Goal: Task Accomplishment & Management: Manage account settings

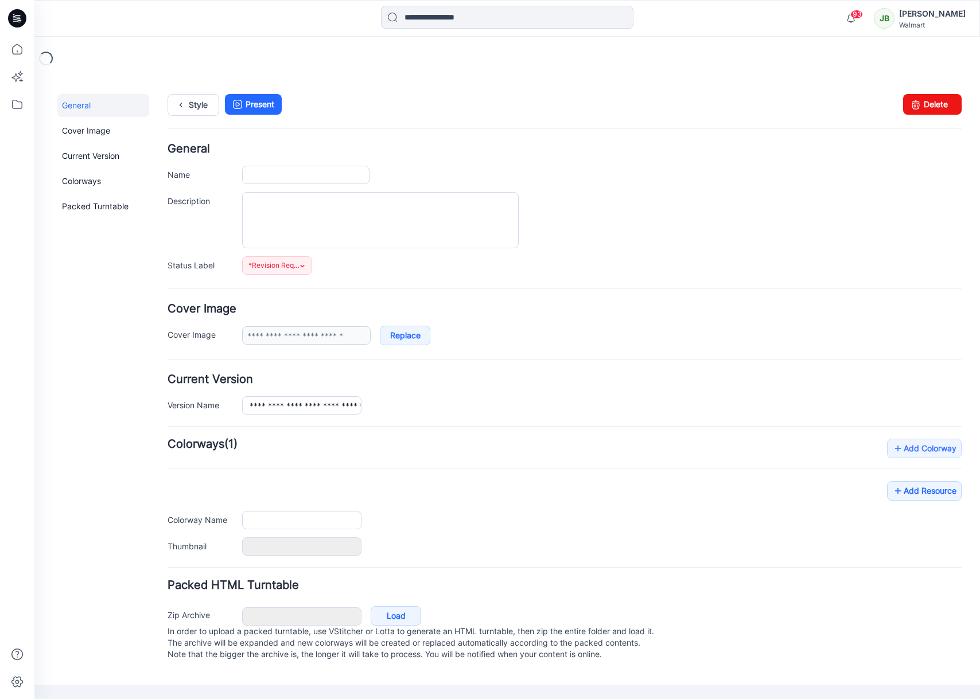
type input "**********"
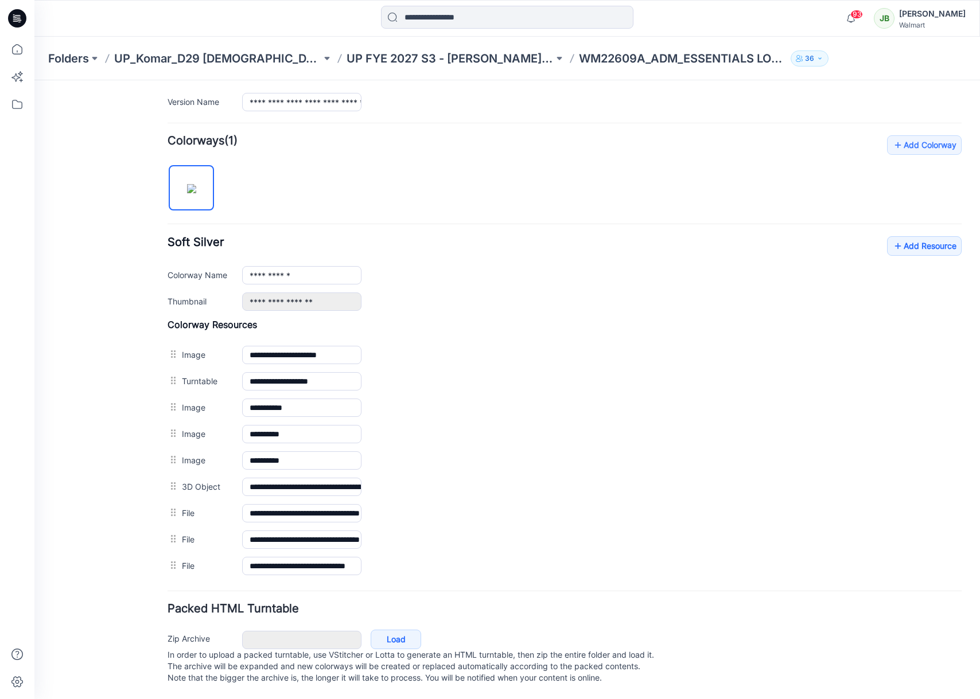
scroll to position [315, 0]
click at [922, 237] on link "Add Resource" at bounding box center [924, 246] width 75 height 20
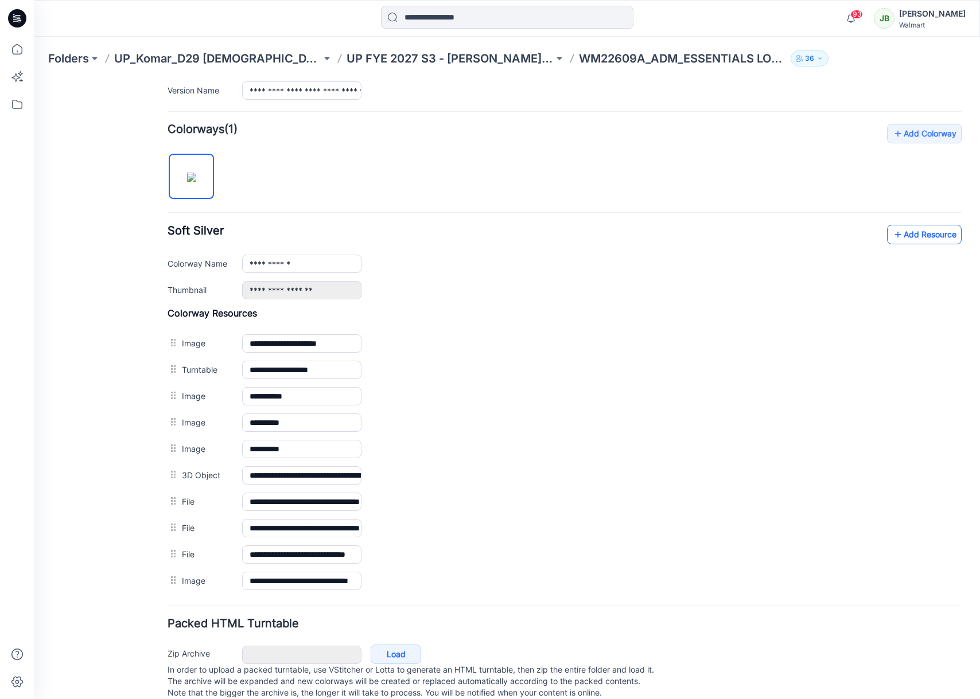
click at [941, 235] on link "Add Resource" at bounding box center [924, 235] width 75 height 20
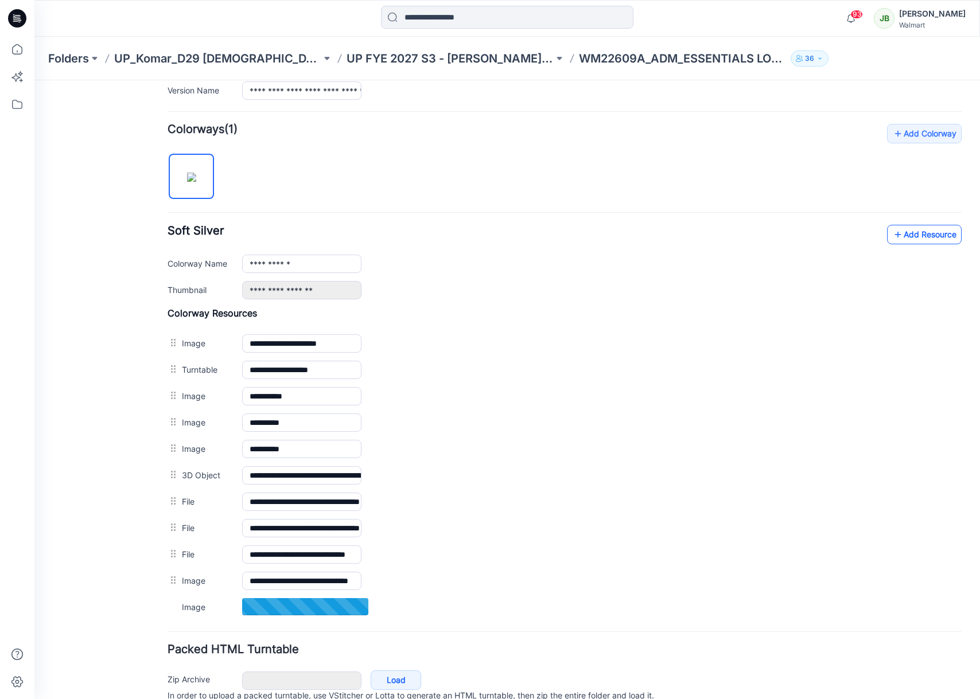
click at [910, 233] on link "Add Resource" at bounding box center [924, 235] width 75 height 20
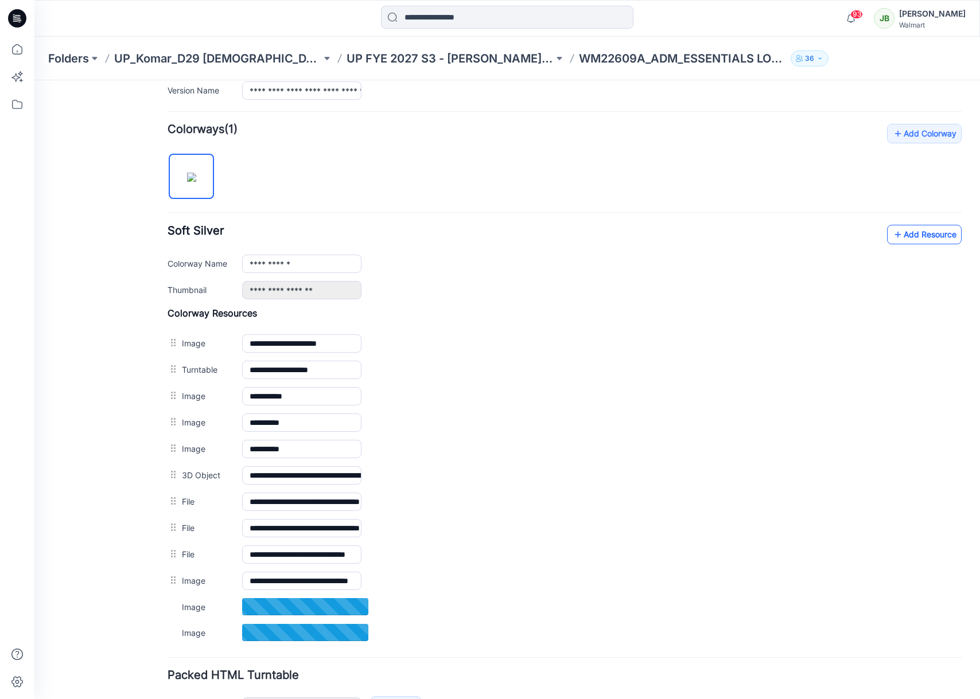
click at [925, 237] on link "Add Resource" at bounding box center [924, 235] width 75 height 20
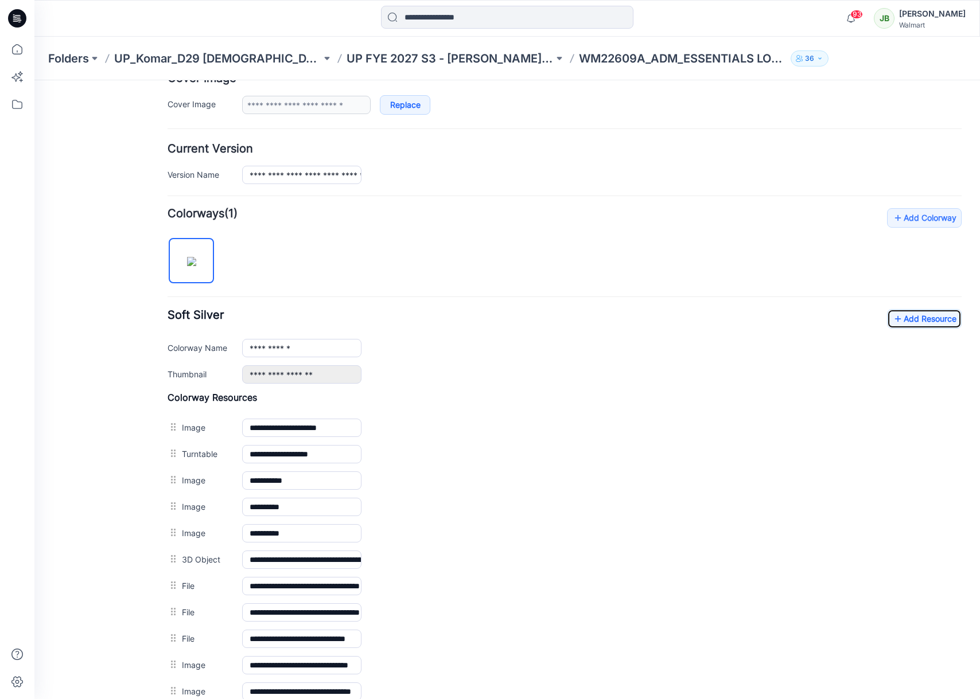
scroll to position [0, 0]
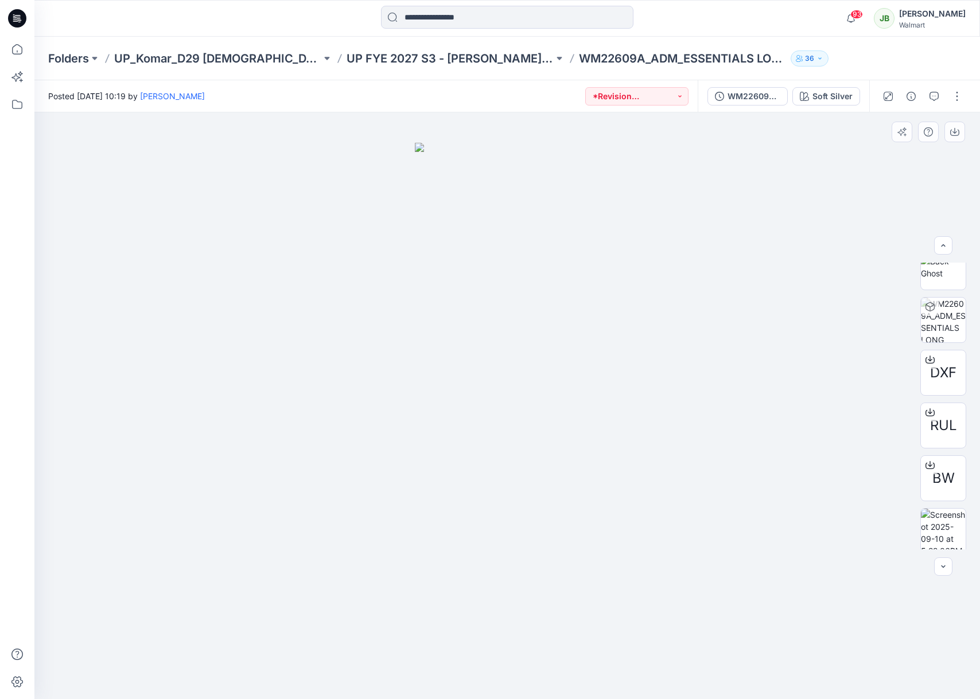
scroll to position [340, 0]
click at [958, 96] on button "button" at bounding box center [957, 96] width 18 height 18
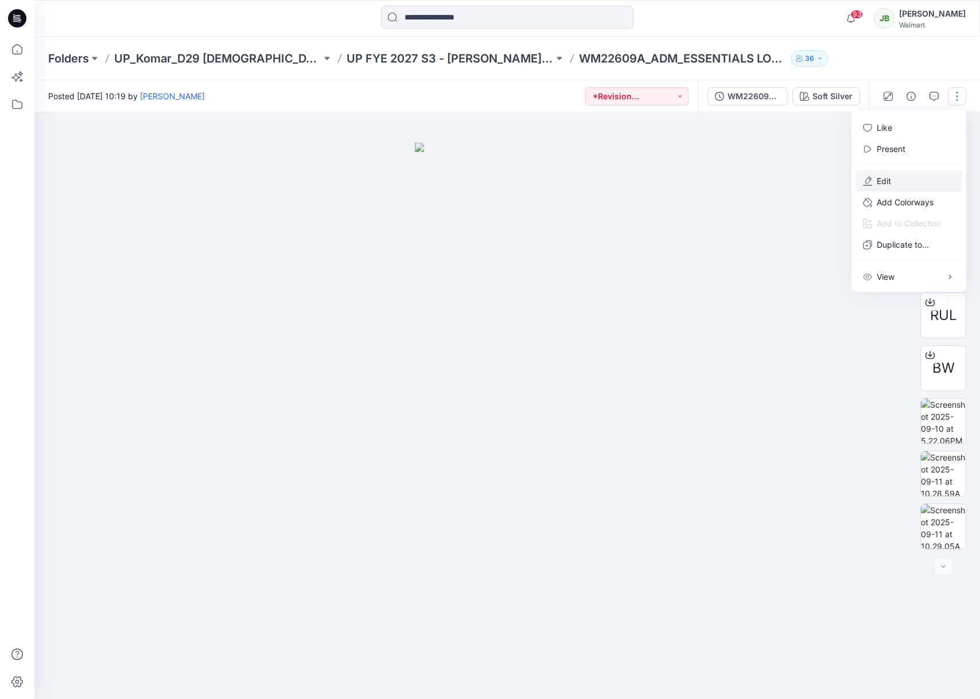
click at [885, 182] on p "Edit" at bounding box center [884, 181] width 14 height 12
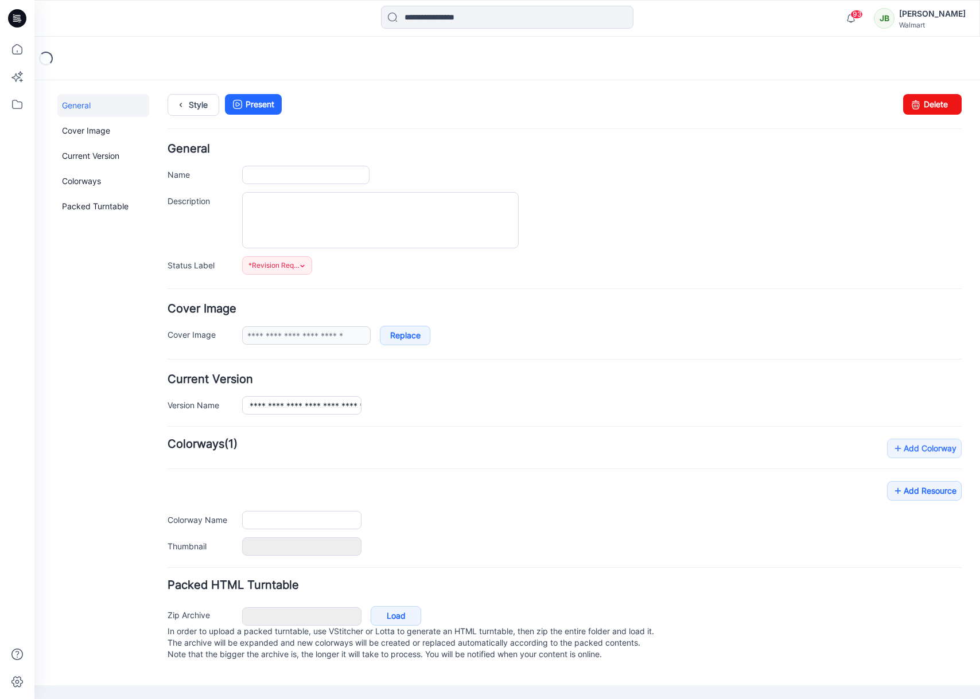
type input "**********"
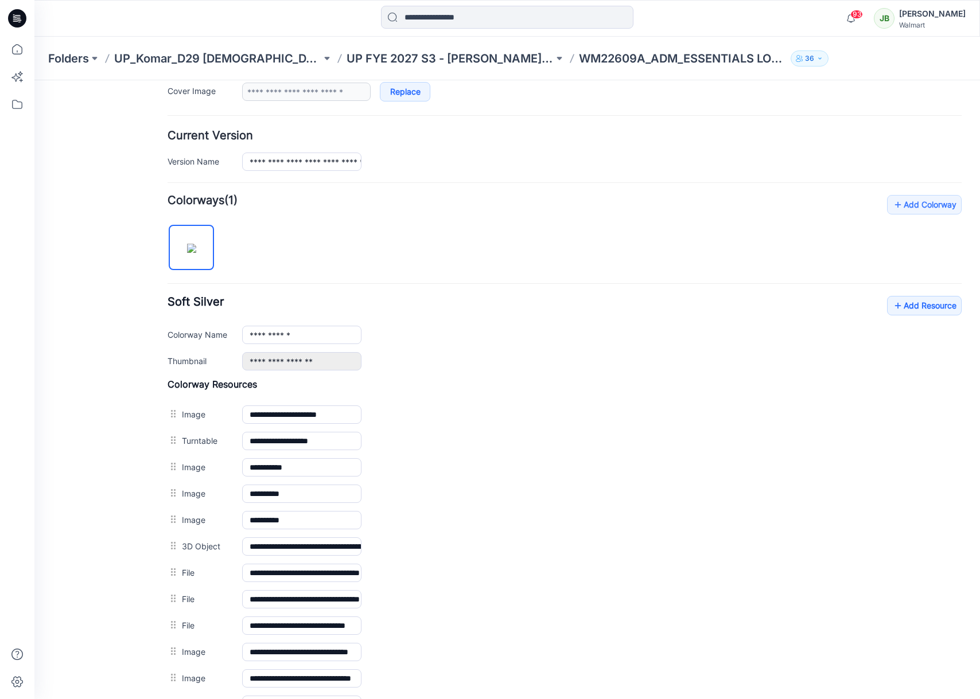
scroll to position [394, 0]
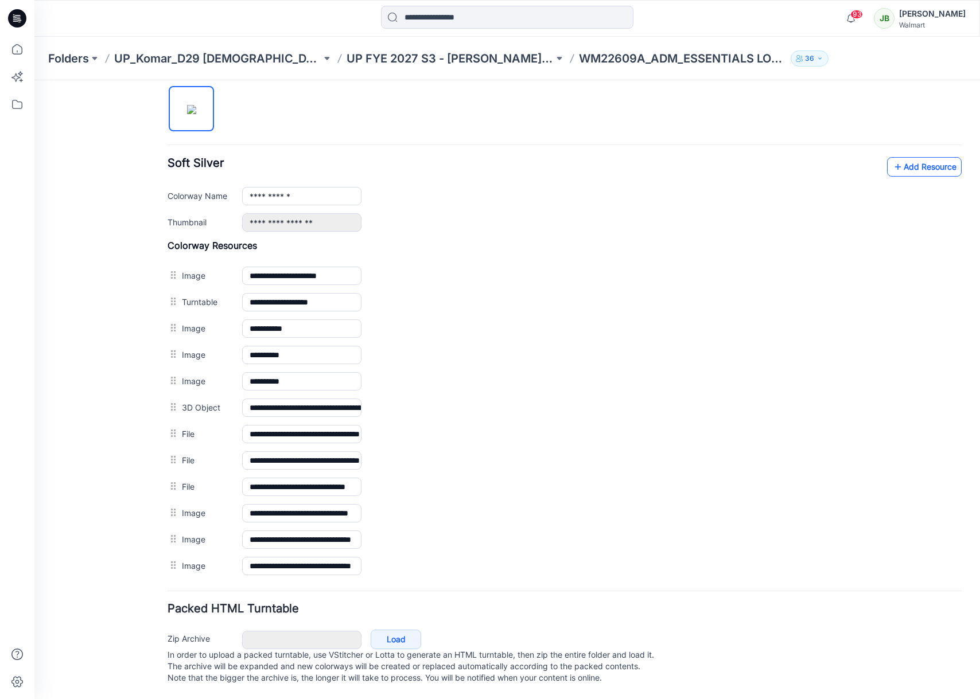
click at [917, 158] on link "Add Resource" at bounding box center [924, 167] width 75 height 20
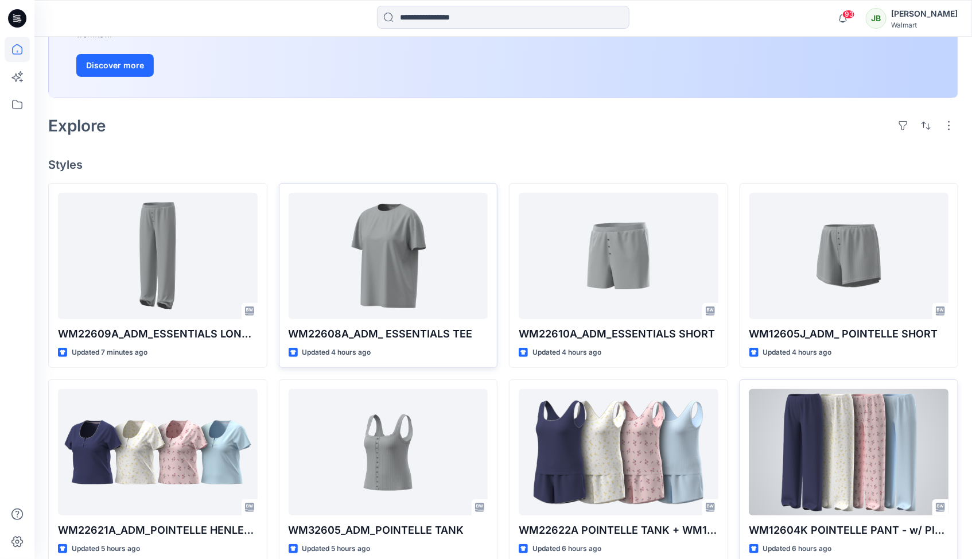
scroll to position [196, 0]
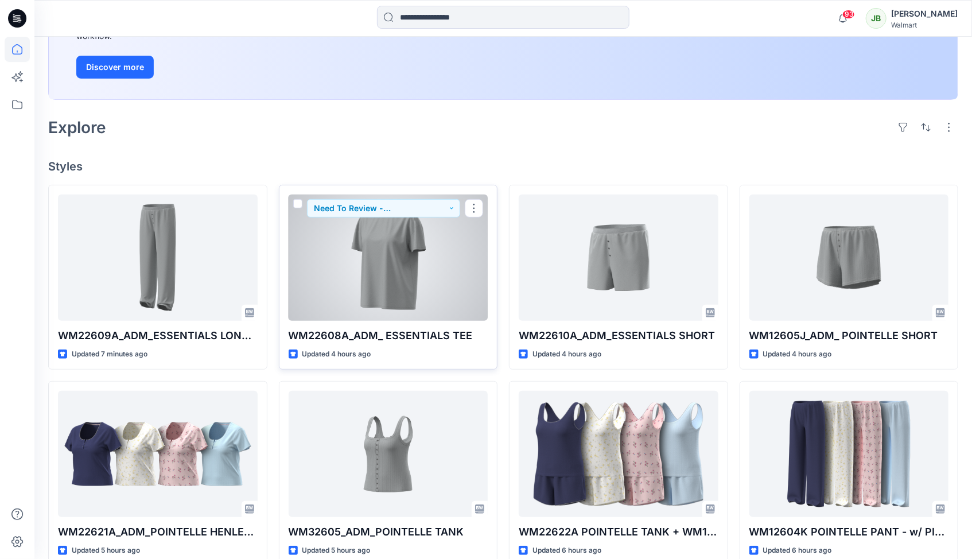
click at [426, 291] on div at bounding box center [389, 257] width 200 height 126
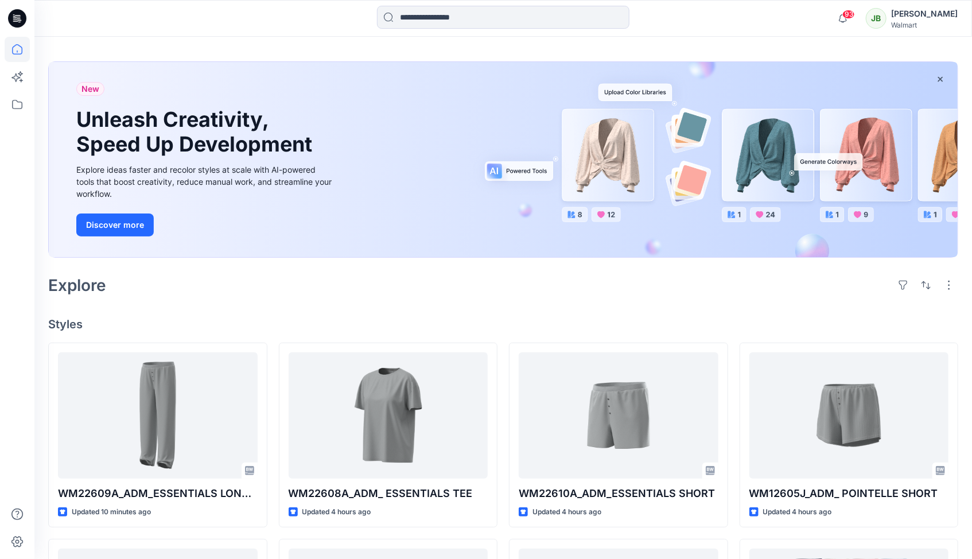
scroll to position [35, 0]
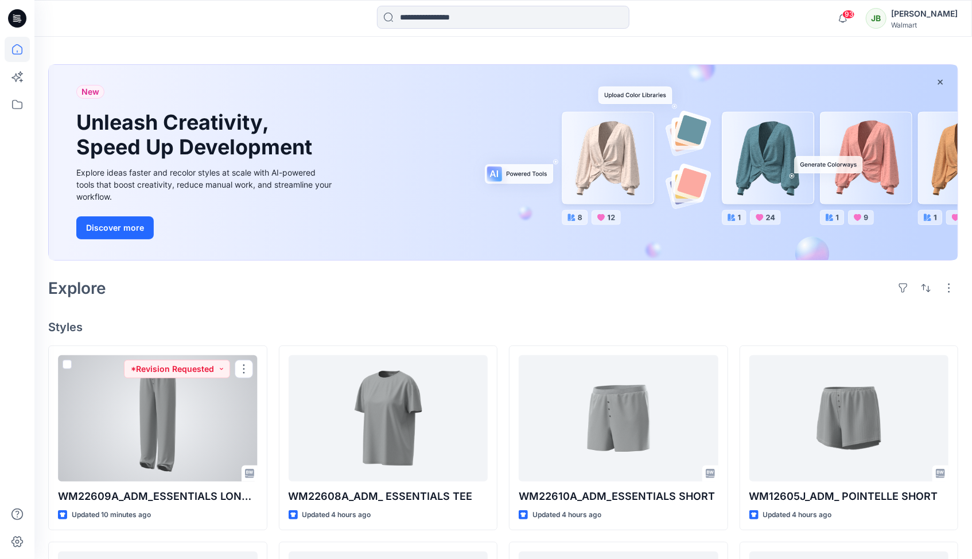
click at [223, 430] on div at bounding box center [158, 418] width 200 height 126
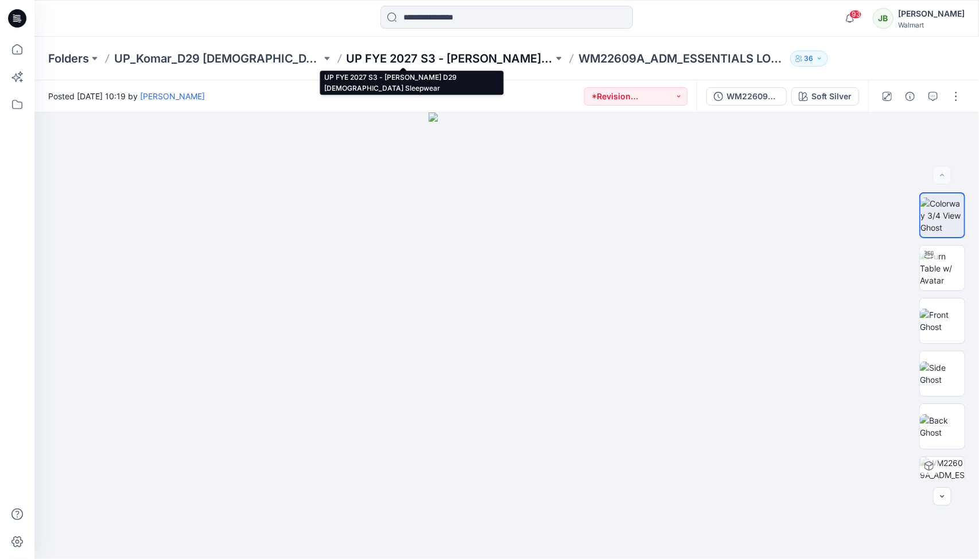
click at [494, 60] on p "UP FYE 2027 S3 - [PERSON_NAME] D29 [DEMOGRAPHIC_DATA] Sleepwear" at bounding box center [449, 58] width 207 height 16
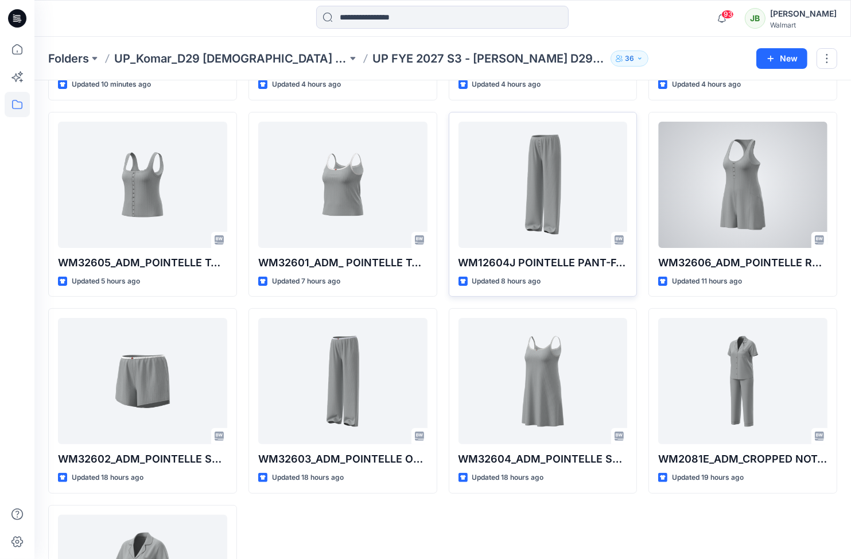
scroll to position [212, 0]
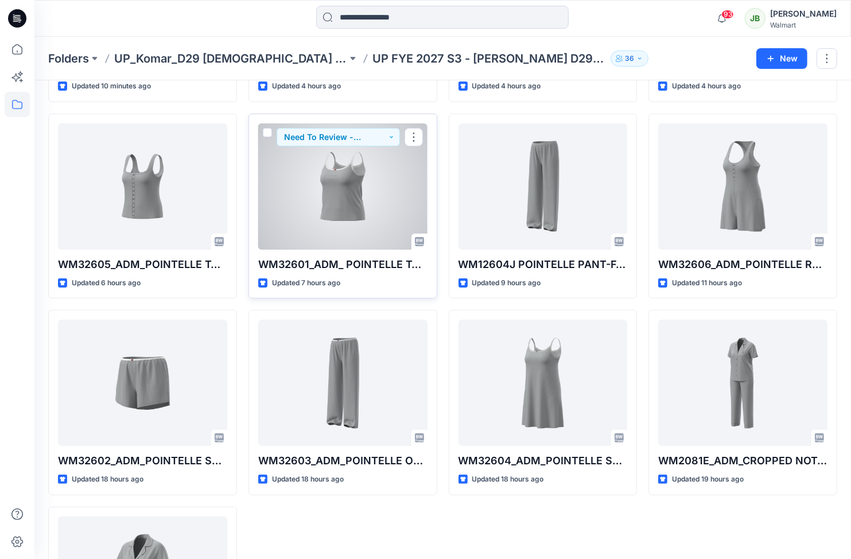
click at [379, 213] on div at bounding box center [342, 186] width 169 height 126
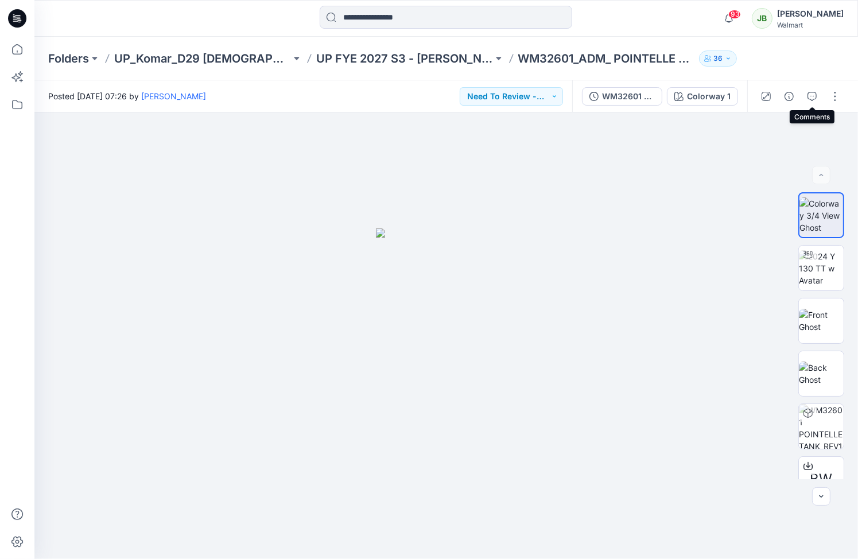
click at [816, 98] on button "button" at bounding box center [812, 96] width 18 height 18
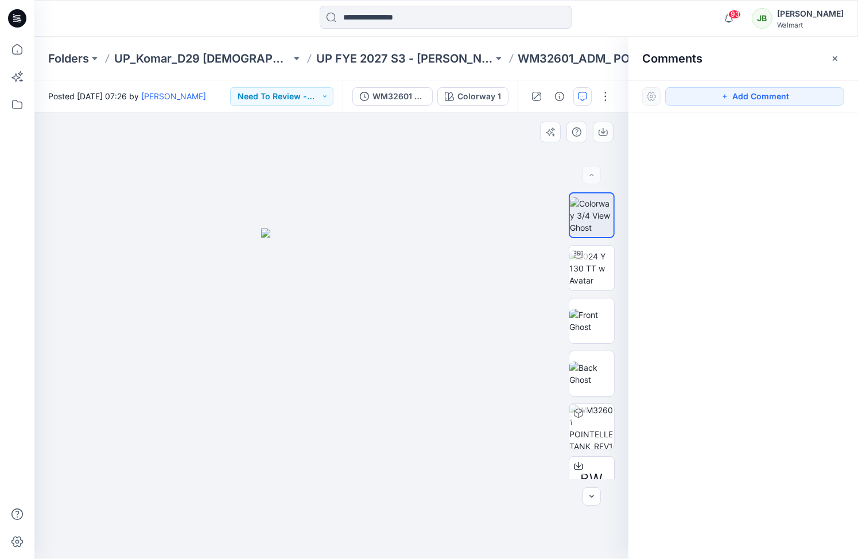
click at [509, 177] on div at bounding box center [331, 335] width 594 height 446
click at [532, 122] on div at bounding box center [331, 335] width 594 height 446
click at [400, 96] on div "WM32601 POINTELLE TANK_REV1" at bounding box center [398, 96] width 53 height 13
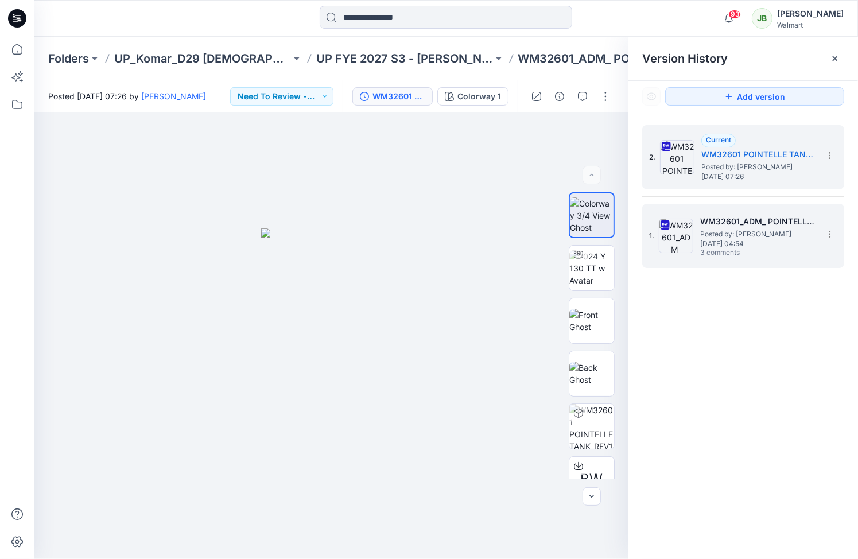
click at [764, 237] on span "Posted by: Gayan Hettiarachchi" at bounding box center [757, 233] width 115 height 11
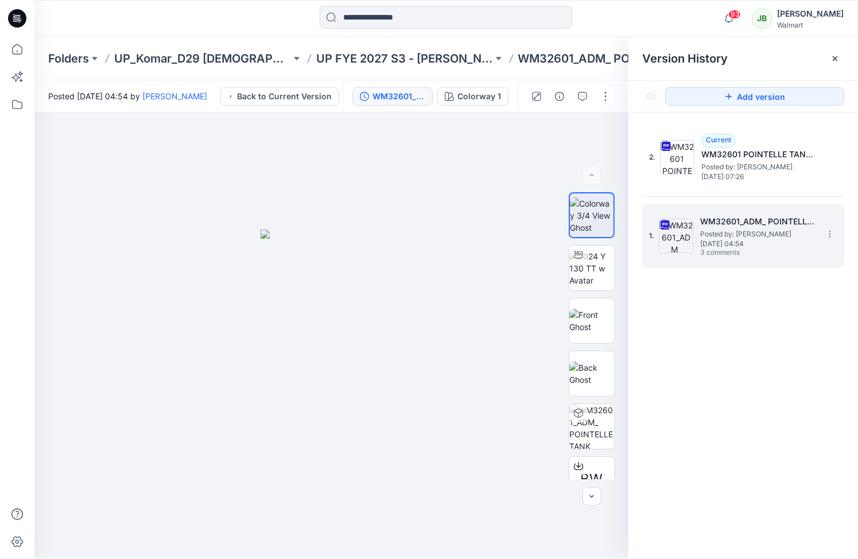
click at [719, 221] on h5 "WM32601_ADM_ POINTELLE TANK" at bounding box center [757, 222] width 115 height 14
click at [583, 95] on icon "button" at bounding box center [582, 96] width 9 height 9
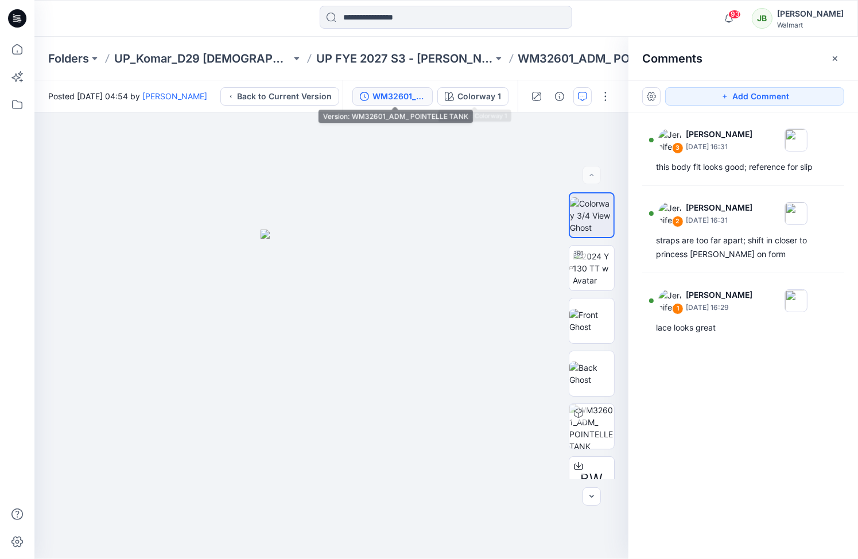
click at [414, 92] on div "WM32601_ADM_ POINTELLE TANK" at bounding box center [398, 96] width 53 height 13
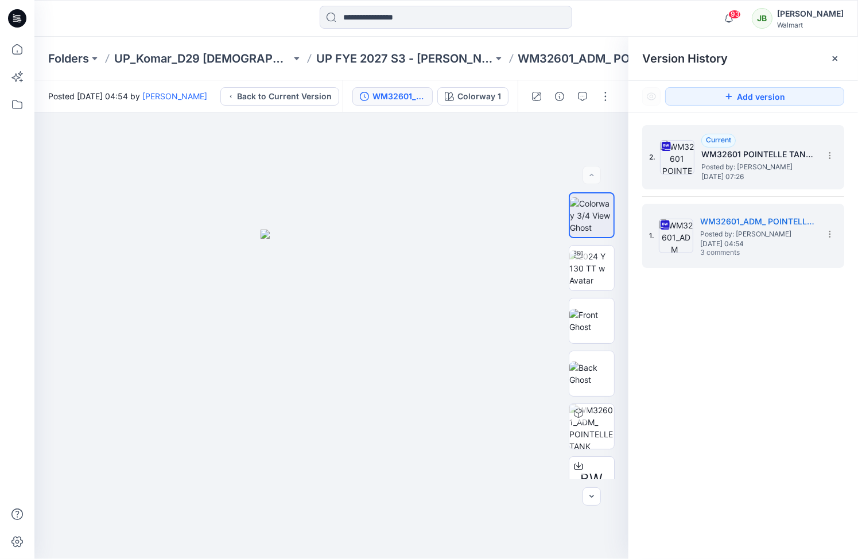
click at [752, 145] on div "Current WM32601 POINTELLE TANK_REV1 Posted by: Gayan Hettiarachchi Thursday, Se…" at bounding box center [758, 157] width 115 height 47
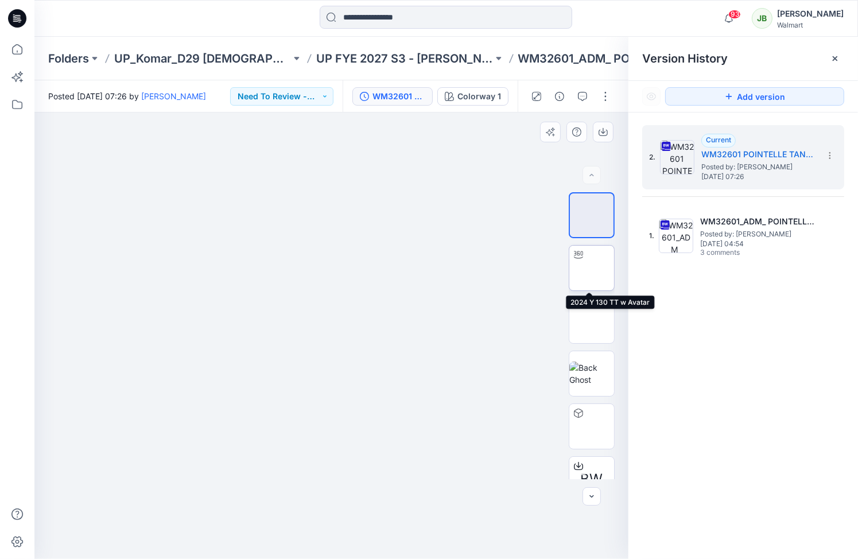
click at [591, 268] on img at bounding box center [591, 268] width 0 height 0
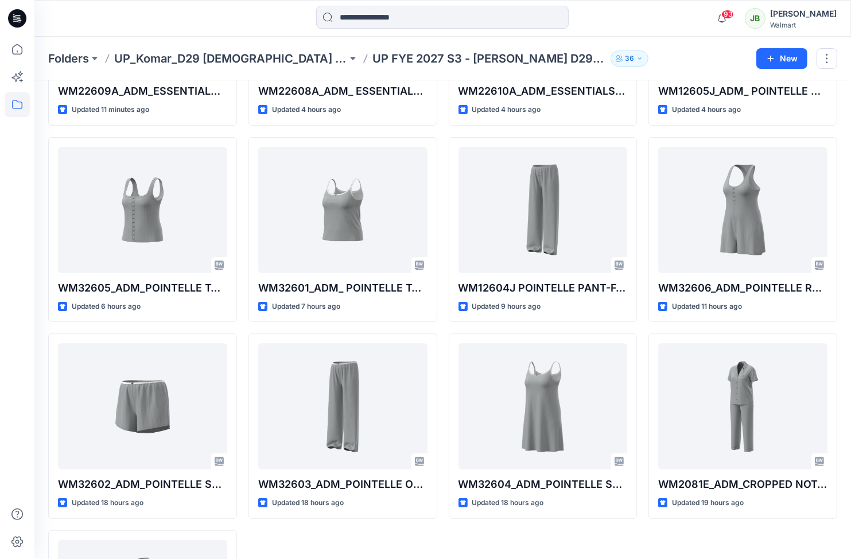
scroll to position [200, 0]
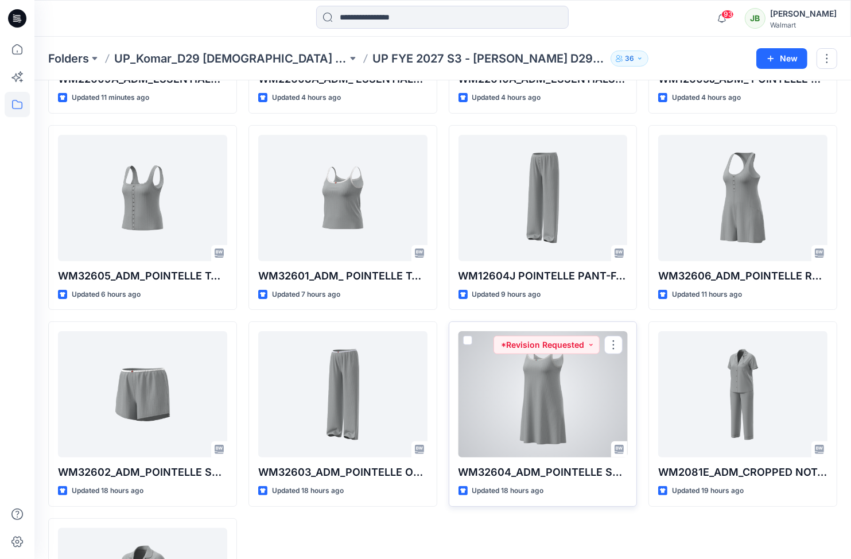
click at [544, 387] on div at bounding box center [542, 394] width 169 height 126
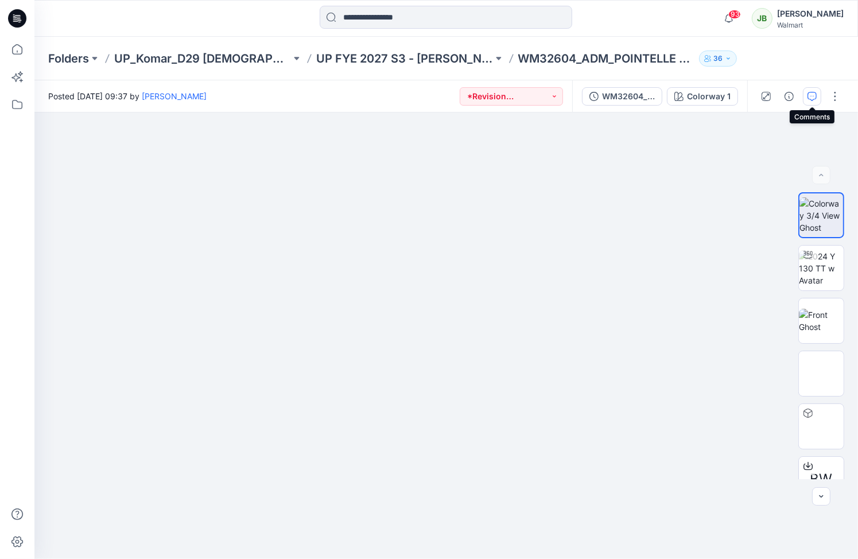
click at [808, 96] on icon "button" at bounding box center [811, 96] width 9 height 9
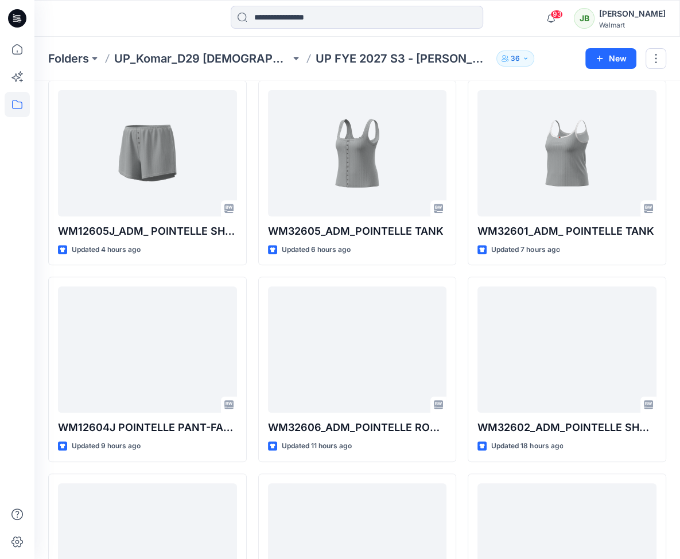
scroll to position [251, 0]
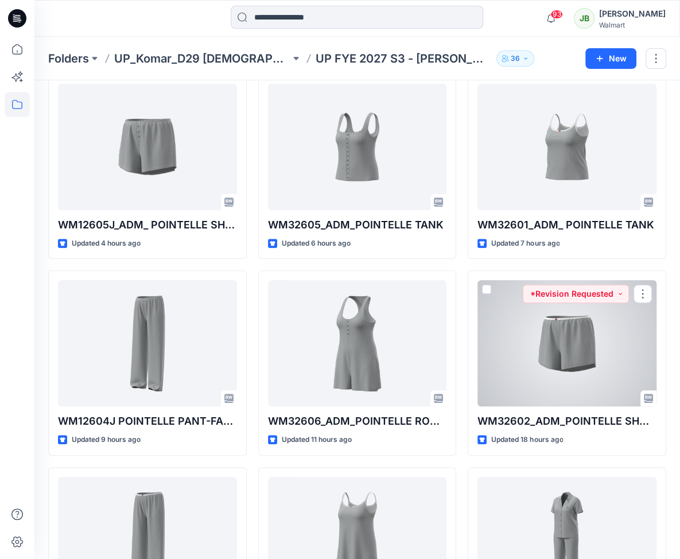
click at [563, 342] on div at bounding box center [566, 343] width 179 height 126
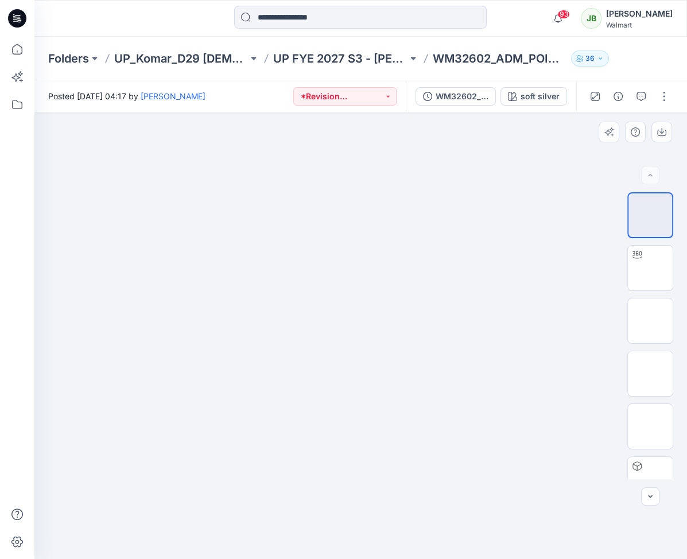
drag, startPoint x: 410, startPoint y: 255, endPoint x: 429, endPoint y: 305, distance: 54.1
click at [429, 242] on img at bounding box center [360, 242] width 187 height 0
click at [480, 259] on div at bounding box center [360, 335] width 652 height 446
drag, startPoint x: 426, startPoint y: 278, endPoint x: 430, endPoint y: 294, distance: 17.1
click at [430, 294] on img at bounding box center [360, 400] width 187 height 317
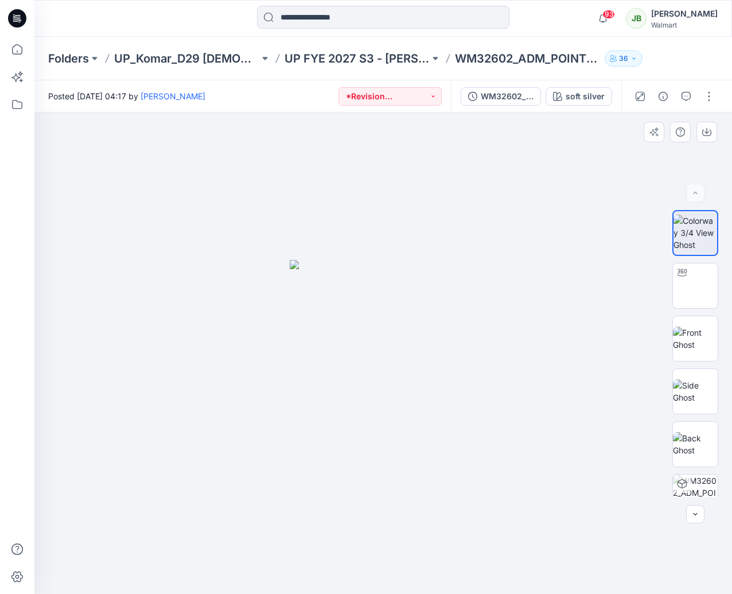
drag, startPoint x: 372, startPoint y: 380, endPoint x: 425, endPoint y: 388, distance: 53.4
click at [434, 387] on img at bounding box center [383, 427] width 187 height 334
click at [340, 411] on img at bounding box center [383, 427] width 187 height 334
drag, startPoint x: 327, startPoint y: 424, endPoint x: 360, endPoint y: 426, distance: 32.7
click at [360, 426] on img at bounding box center [383, 427] width 187 height 334
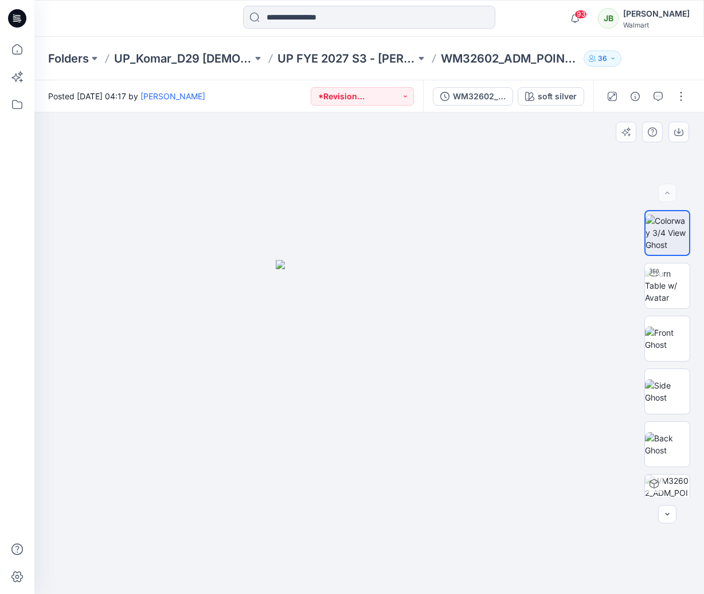
click at [471, 320] on div at bounding box center [369, 352] width 670 height 481
click at [667, 283] on img at bounding box center [667, 285] width 45 height 36
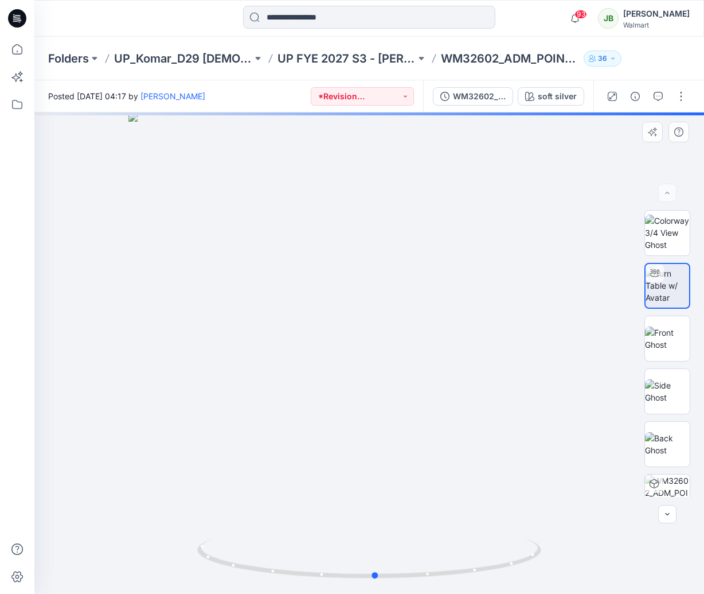
drag, startPoint x: 414, startPoint y: 318, endPoint x: 423, endPoint y: 384, distance: 66.5
click at [423, 385] on div at bounding box center [369, 352] width 670 height 481
drag, startPoint x: 409, startPoint y: 367, endPoint x: 407, endPoint y: 342, distance: 24.7
click at [407, 342] on div at bounding box center [369, 352] width 670 height 481
drag, startPoint x: 409, startPoint y: 340, endPoint x: 408, endPoint y: 361, distance: 21.2
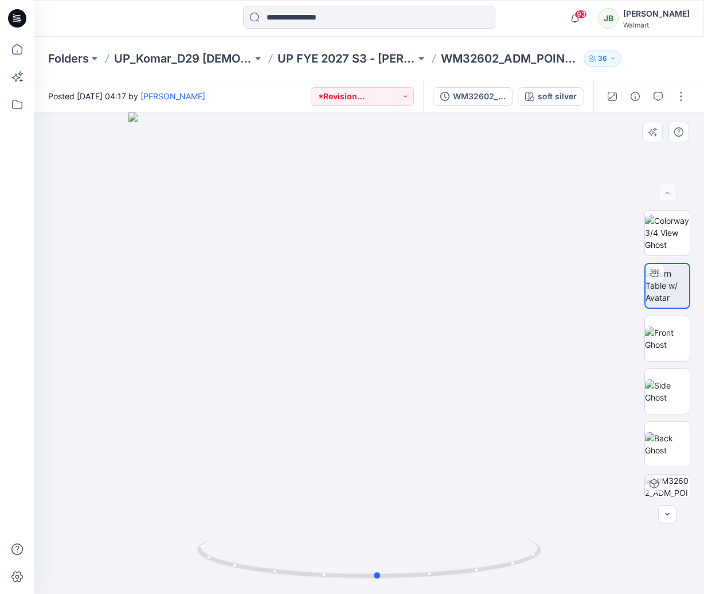
click at [409, 362] on div at bounding box center [369, 352] width 670 height 481
click at [672, 236] on img at bounding box center [667, 233] width 45 height 36
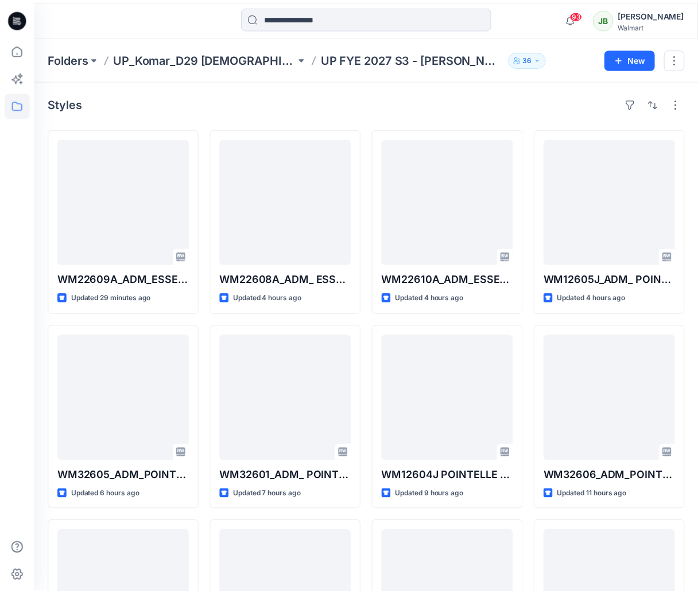
scroll to position [167, 0]
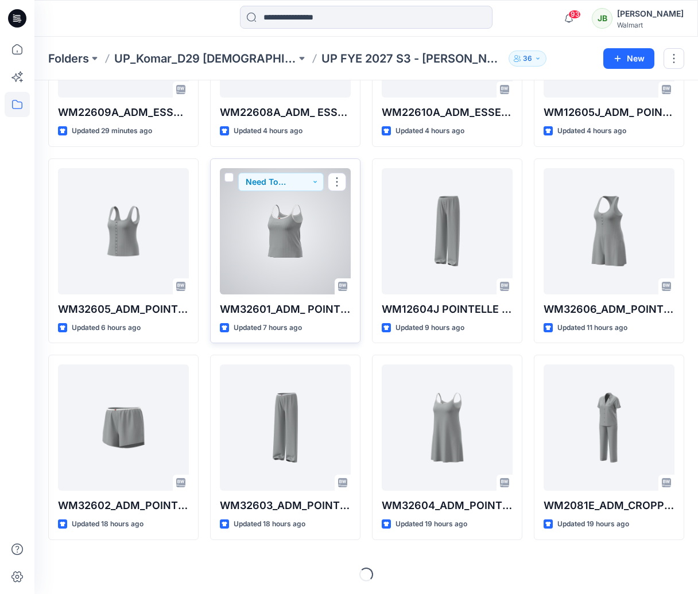
drag, startPoint x: 311, startPoint y: 239, endPoint x: 298, endPoint y: 219, distance: 23.7
click at [300, 220] on div at bounding box center [285, 231] width 131 height 126
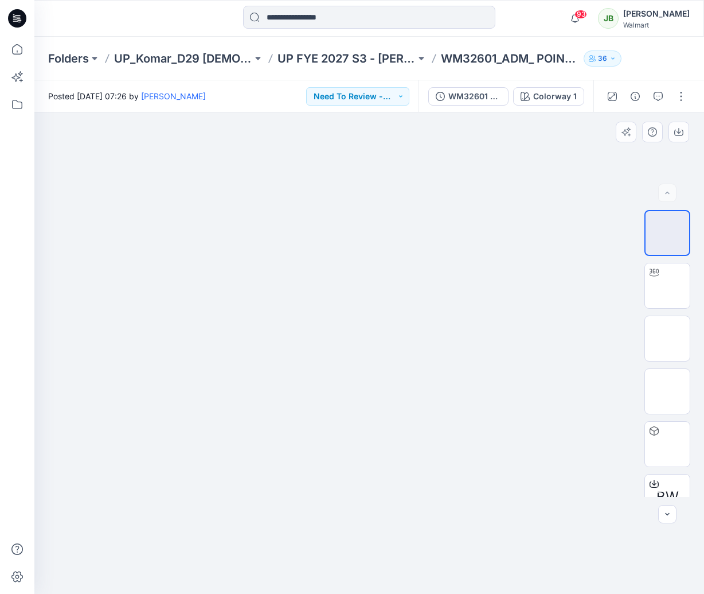
drag, startPoint x: 427, startPoint y: 312, endPoint x: 435, endPoint y: 363, distance: 51.2
click at [435, 246] on img at bounding box center [369, 246] width 141 height 0
click at [429, 246] on img at bounding box center [369, 246] width 141 height 0
drag, startPoint x: 474, startPoint y: 333, endPoint x: 528, endPoint y: 374, distance: 67.1
click at [476, 384] on div at bounding box center [369, 352] width 670 height 481
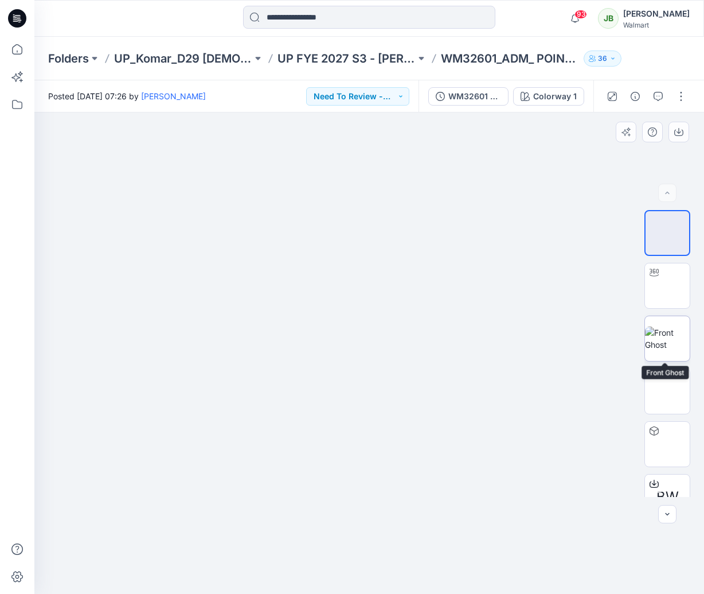
click at [677, 345] on img at bounding box center [667, 338] width 45 height 24
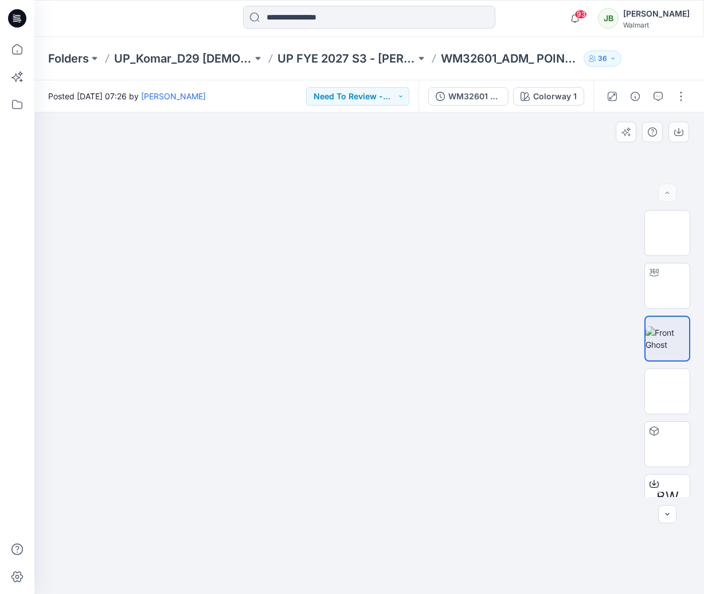
drag, startPoint x: 435, startPoint y: 293, endPoint x: 436, endPoint y: 319, distance: 26.4
click at [443, 316] on img at bounding box center [369, 420] width 148 height 348
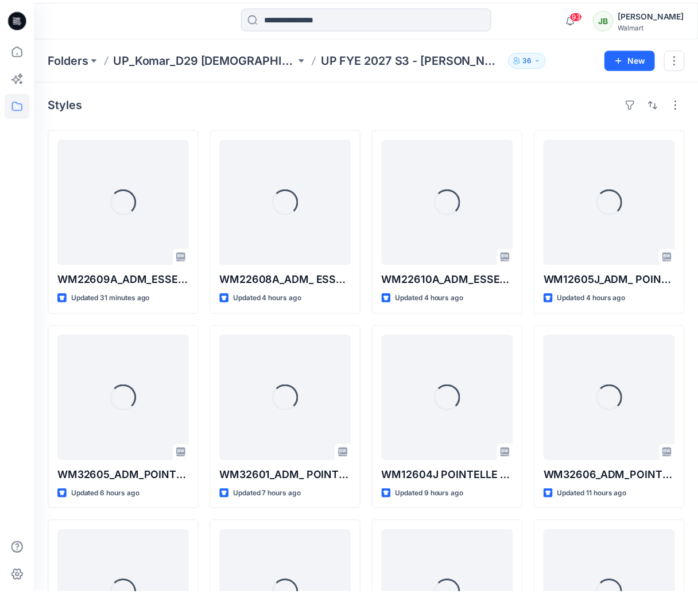
scroll to position [167, 0]
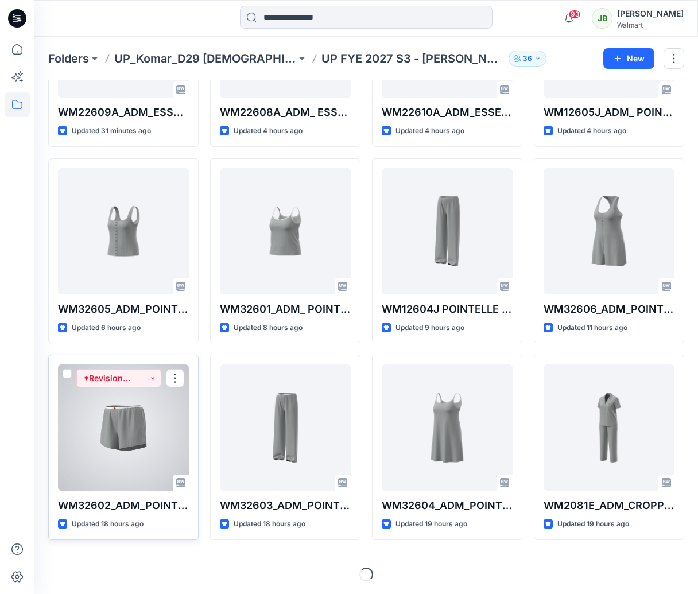
click at [166, 434] on div at bounding box center [123, 427] width 131 height 126
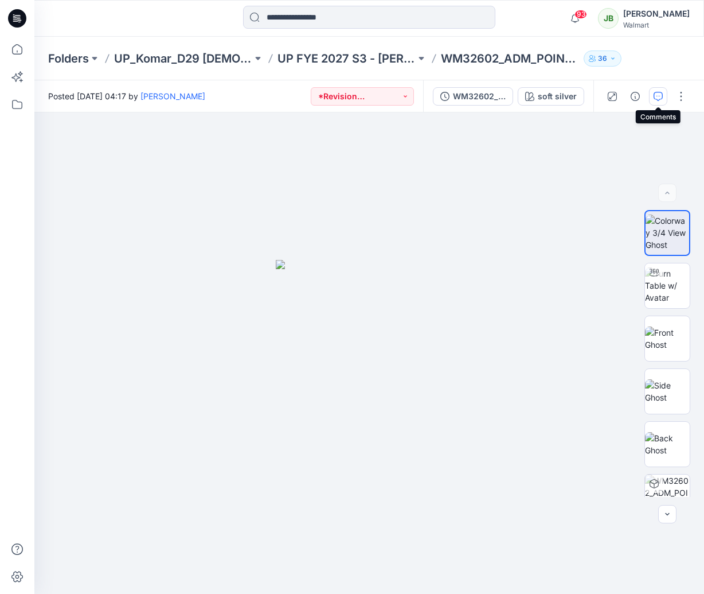
click at [657, 94] on icon "button" at bounding box center [658, 96] width 9 height 9
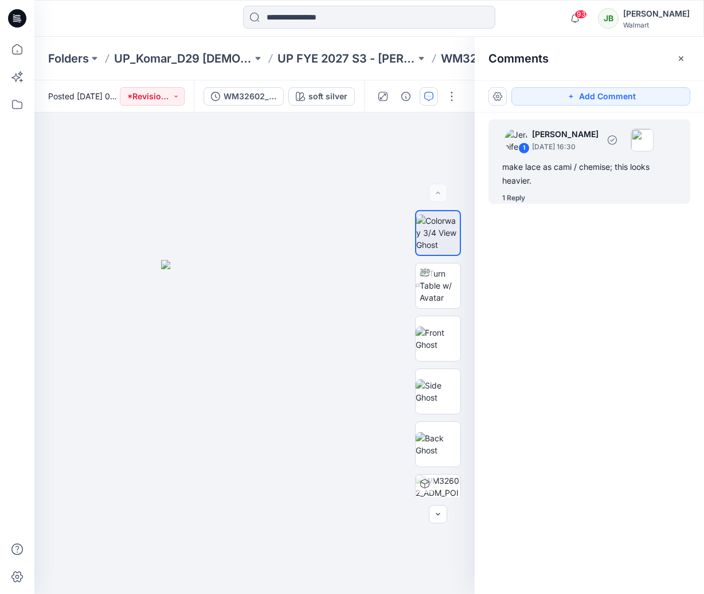
click at [521, 196] on div "1 Reply" at bounding box center [514, 197] width 23 height 11
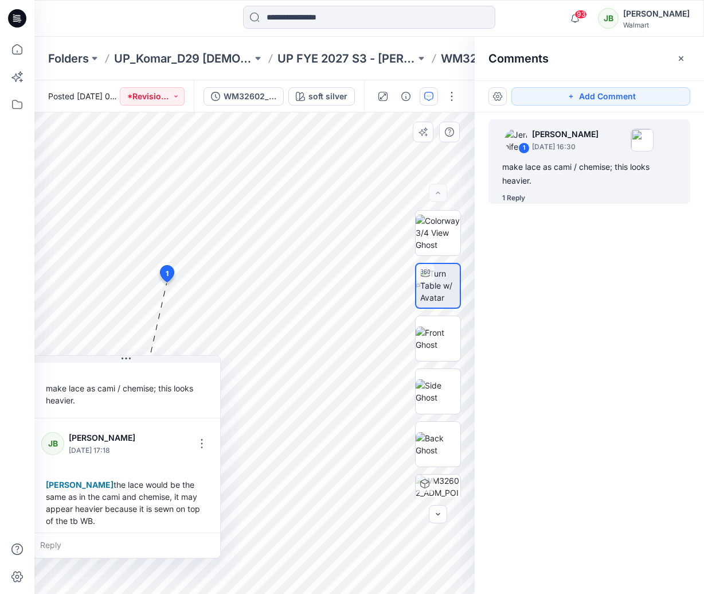
scroll to position [44, 0]
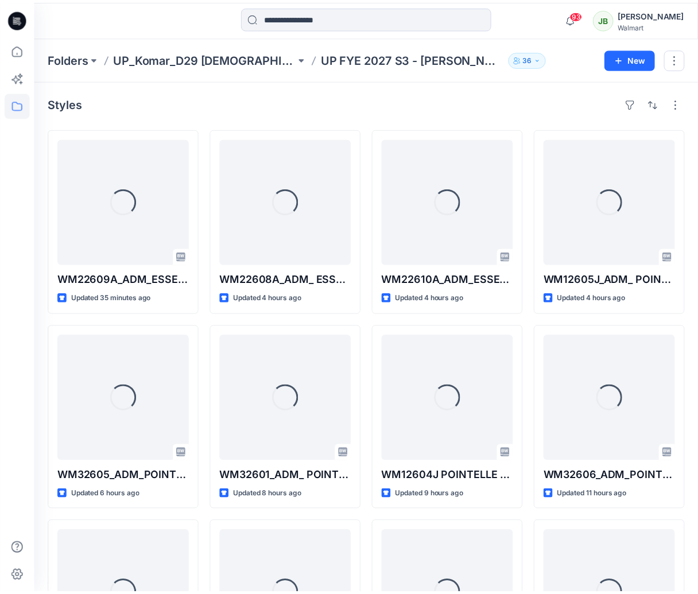
scroll to position [167, 0]
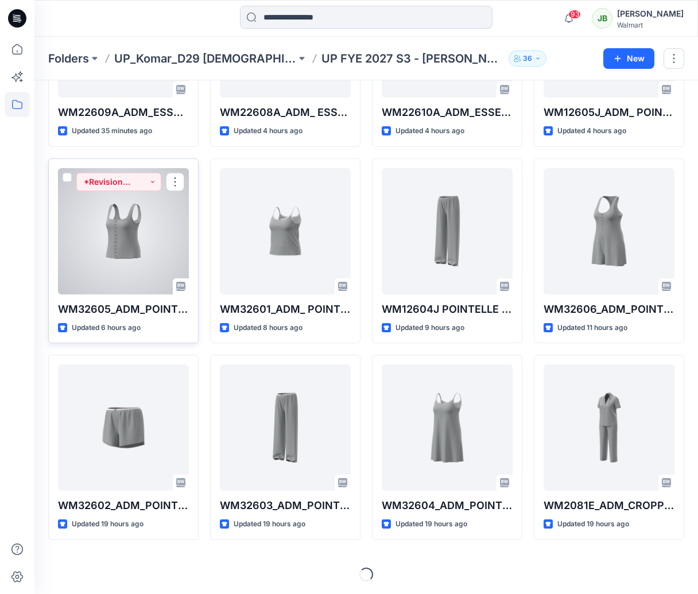
click at [131, 246] on div at bounding box center [123, 231] width 131 height 126
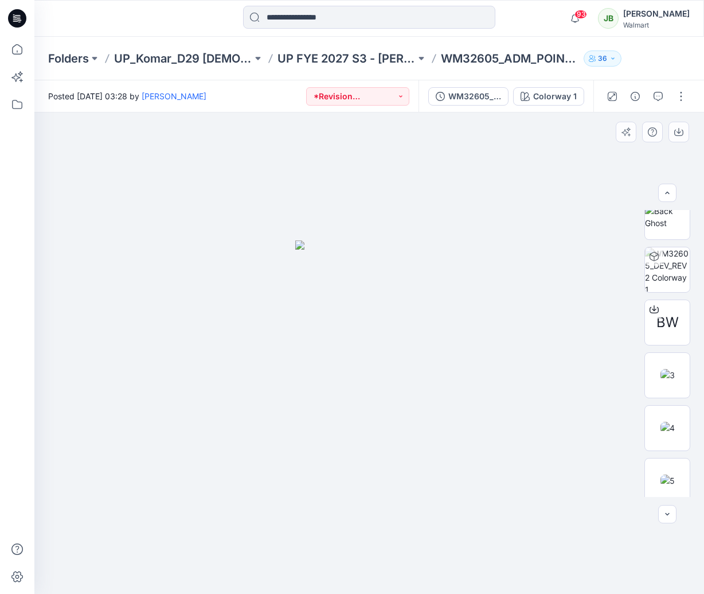
scroll to position [181, 0]
click at [675, 367] on img at bounding box center [668, 368] width 14 height 12
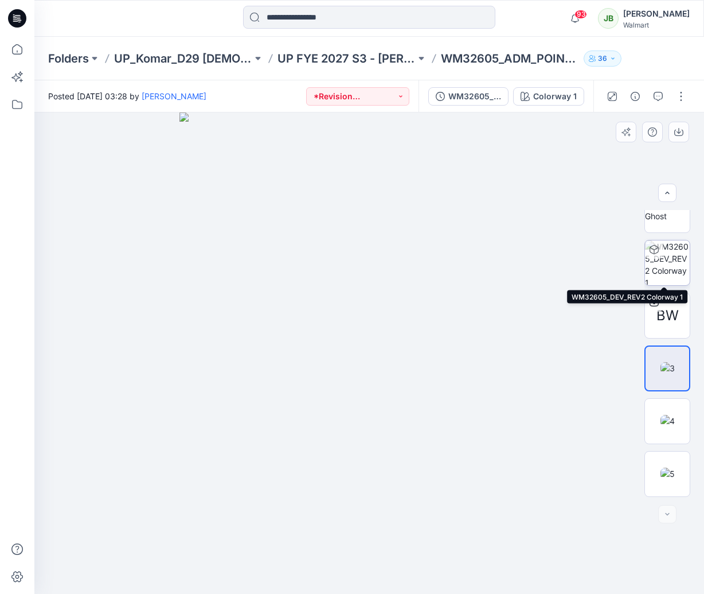
click at [671, 263] on img at bounding box center [667, 262] width 45 height 45
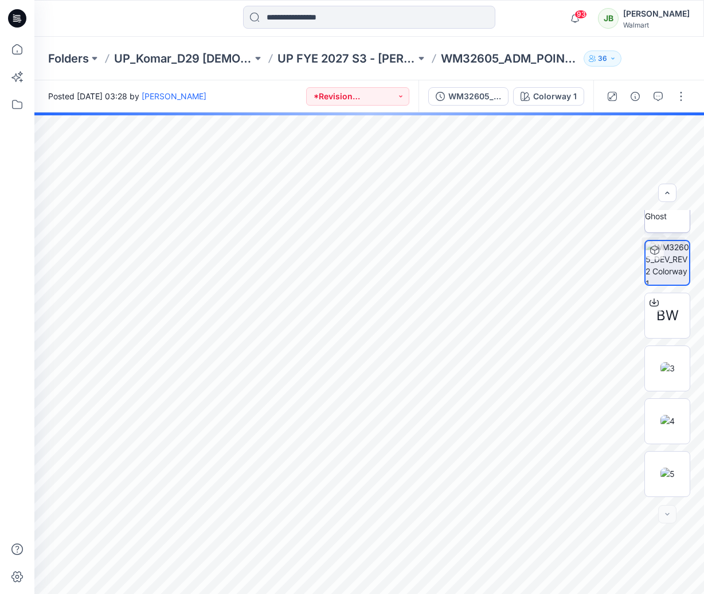
click at [668, 222] on img at bounding box center [667, 210] width 45 height 24
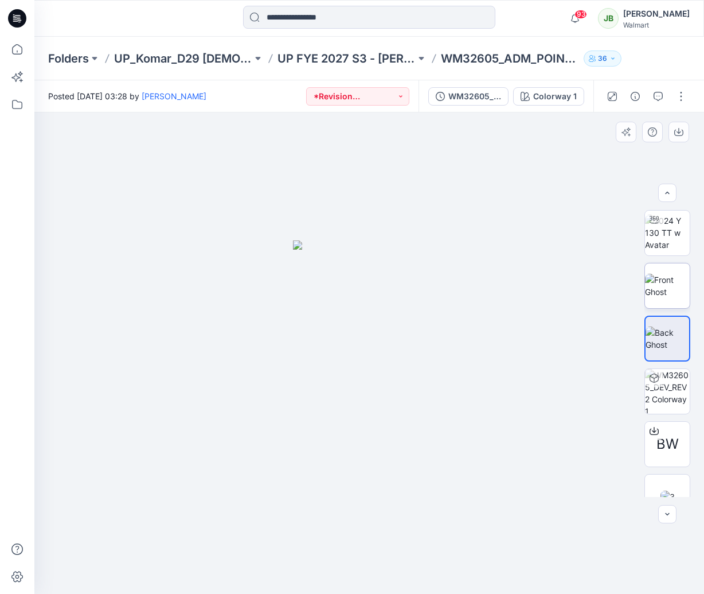
scroll to position [46, 0]
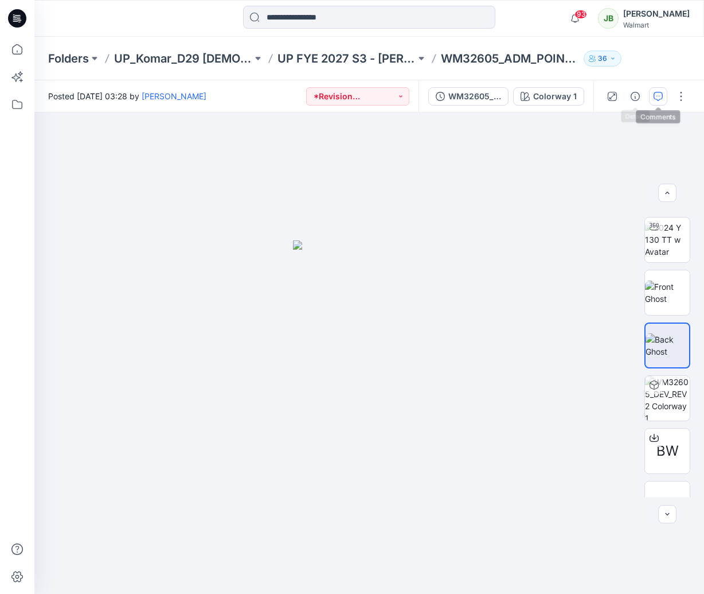
click at [653, 98] on button "button" at bounding box center [658, 96] width 18 height 18
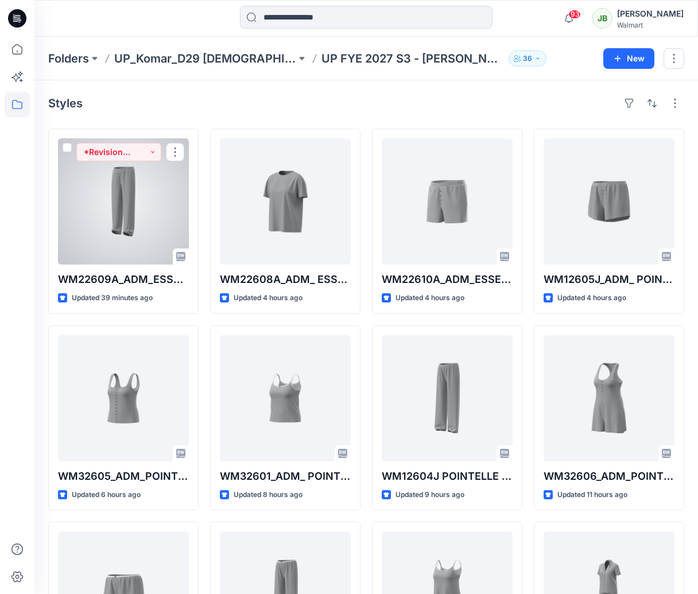
click at [133, 222] on div at bounding box center [123, 201] width 131 height 126
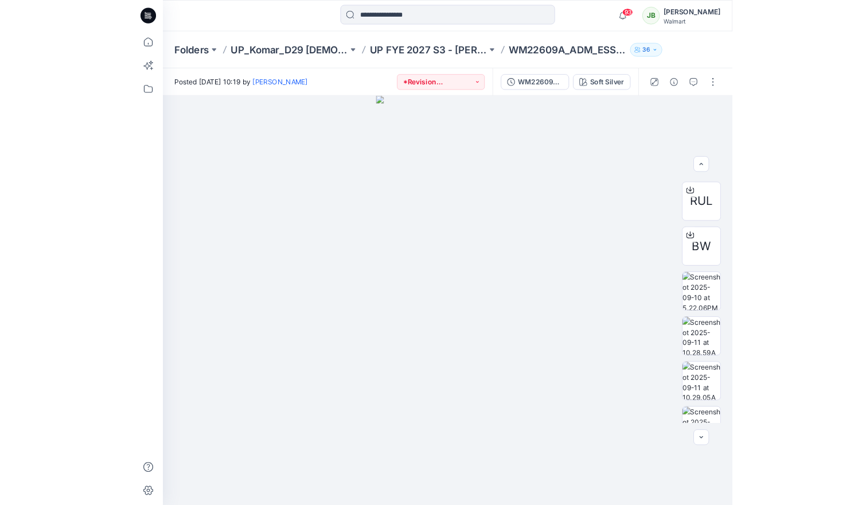
scroll to position [392, 0]
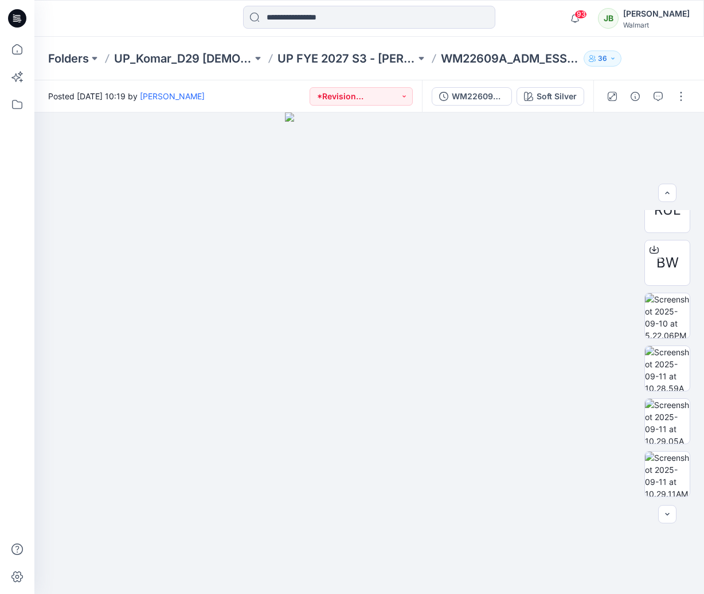
drag, startPoint x: 693, startPoint y: 249, endPoint x: 707, endPoint y: 431, distance: 182.9
click at [704, 431] on html "93 Notifications Sanjeewa Dankoluwa has updated WM22608A_ADM_ ESSENTIALS TEE wi…" at bounding box center [352, 297] width 704 height 594
click at [672, 318] on img at bounding box center [667, 315] width 45 height 45
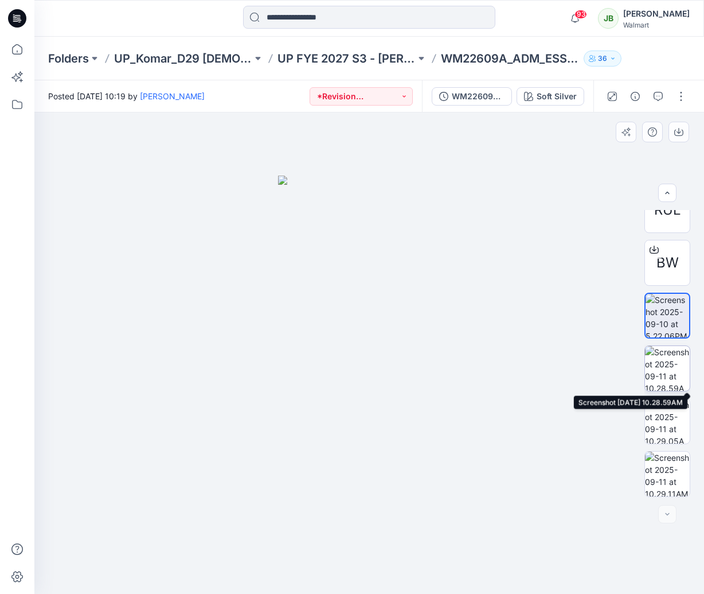
click at [671, 360] on img at bounding box center [667, 368] width 45 height 45
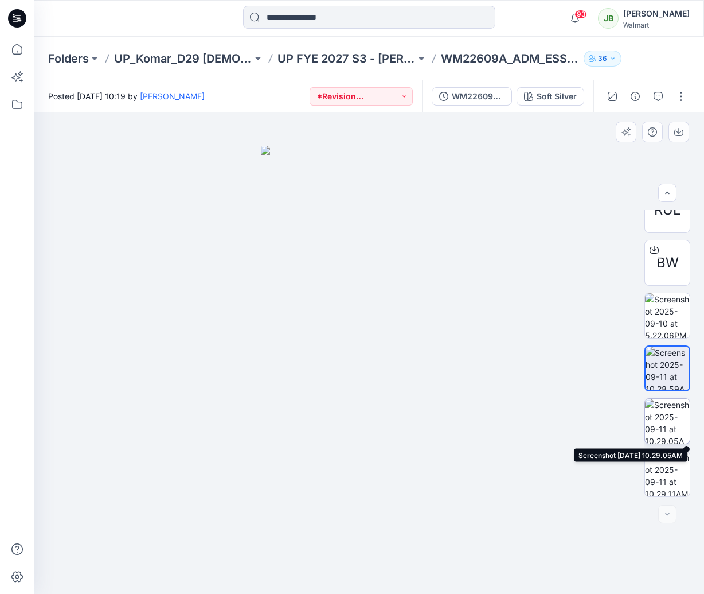
click at [669, 419] on img at bounding box center [667, 421] width 45 height 45
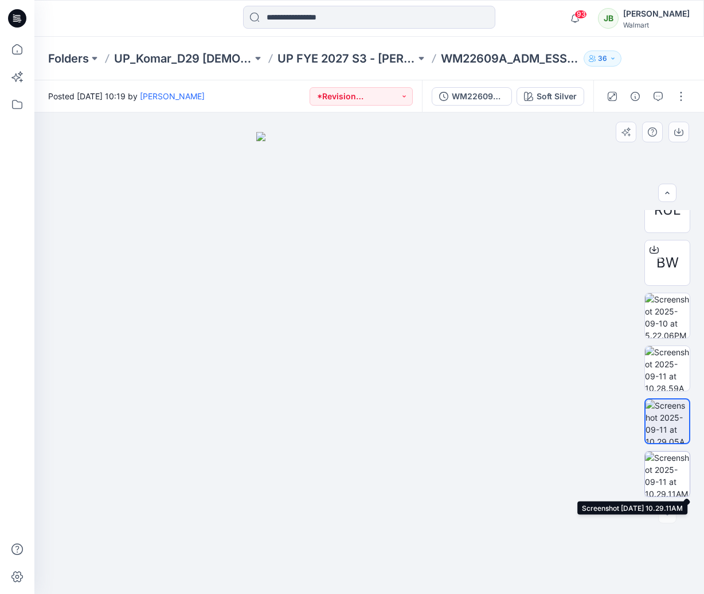
click at [668, 473] on img at bounding box center [667, 473] width 45 height 45
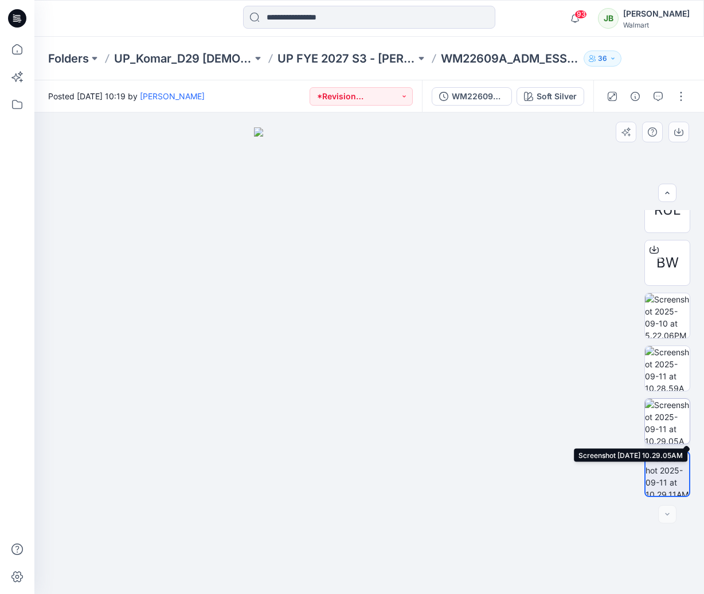
click at [663, 424] on img at bounding box center [667, 421] width 45 height 45
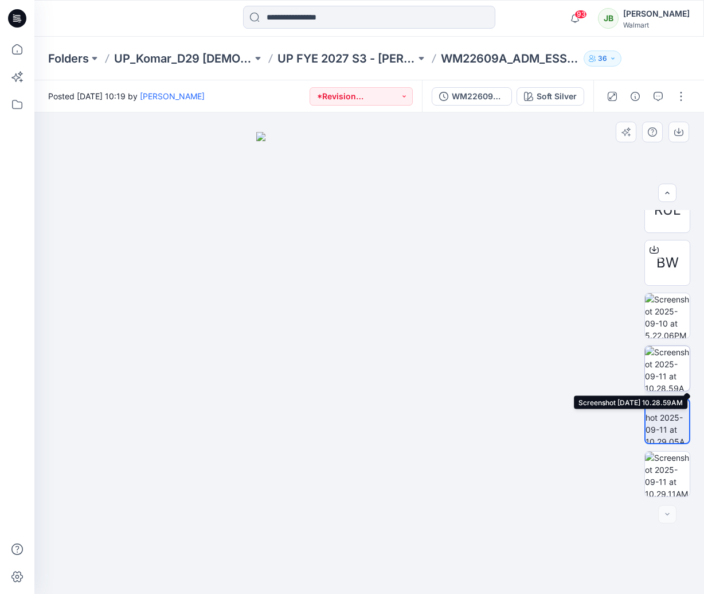
click at [667, 369] on img at bounding box center [667, 368] width 45 height 45
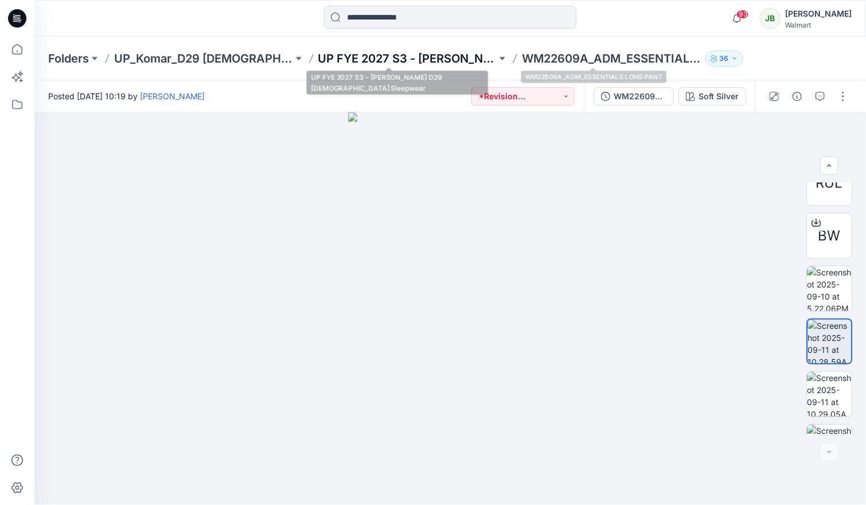
click at [426, 59] on p "UP FYE 2027 S3 - [PERSON_NAME] D29 [DEMOGRAPHIC_DATA] Sleepwear" at bounding box center [407, 58] width 179 height 16
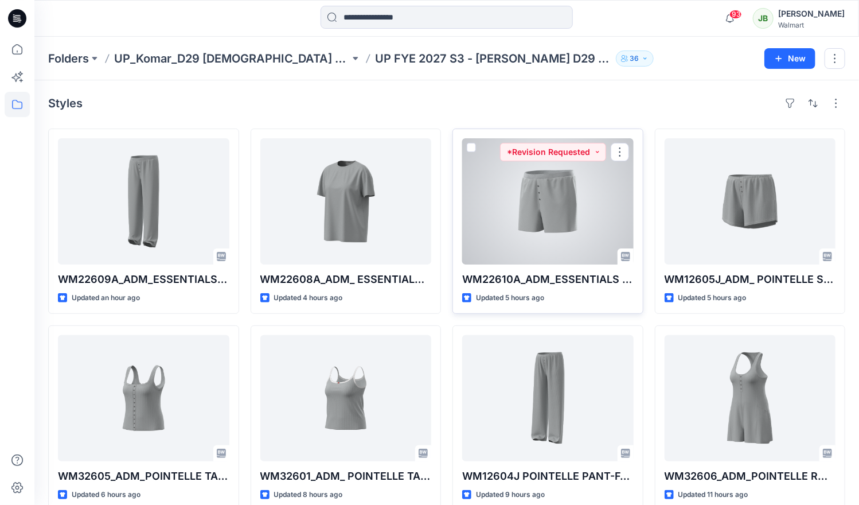
click at [548, 213] on div at bounding box center [548, 201] width 172 height 126
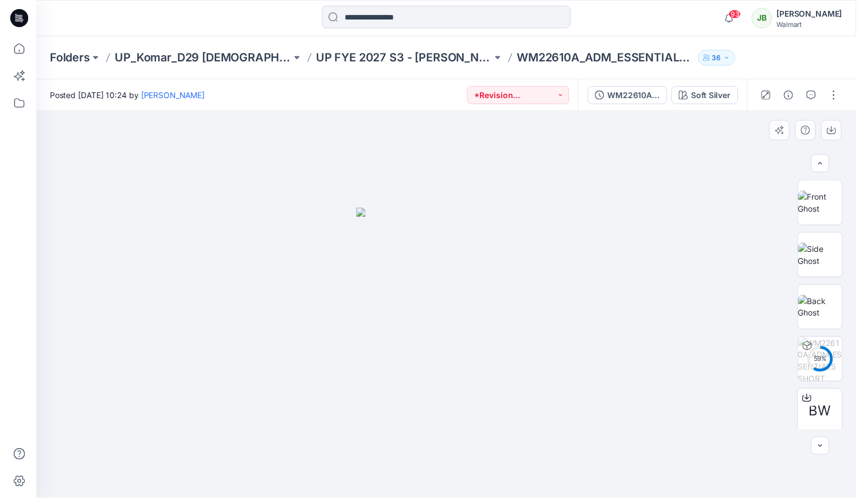
scroll to position [216, 0]
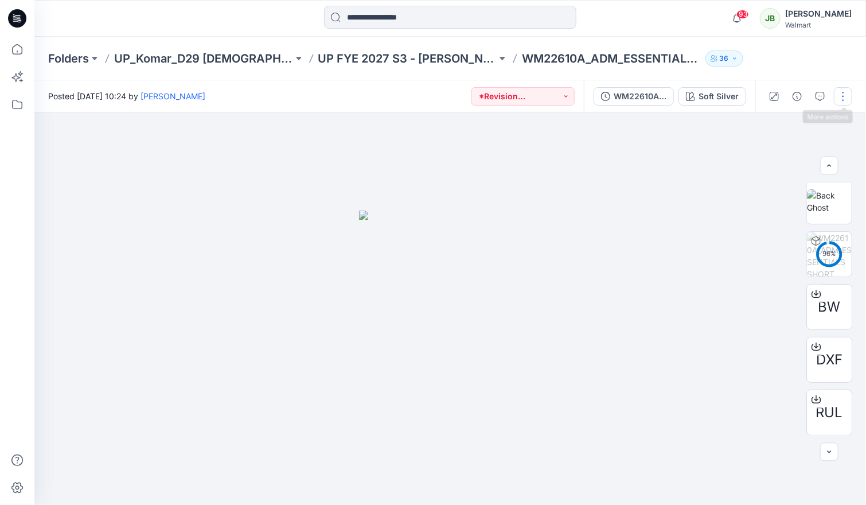
click at [842, 97] on button "button" at bounding box center [843, 96] width 18 height 18
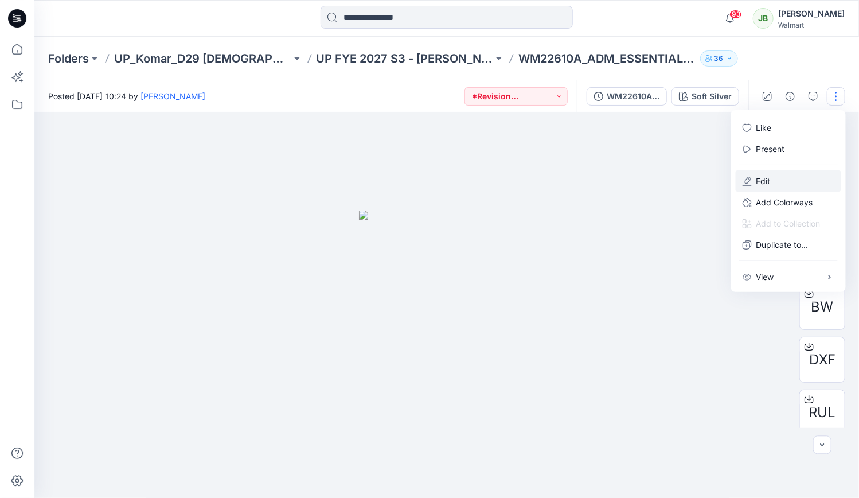
click at [771, 180] on p "Edit" at bounding box center [764, 181] width 14 height 12
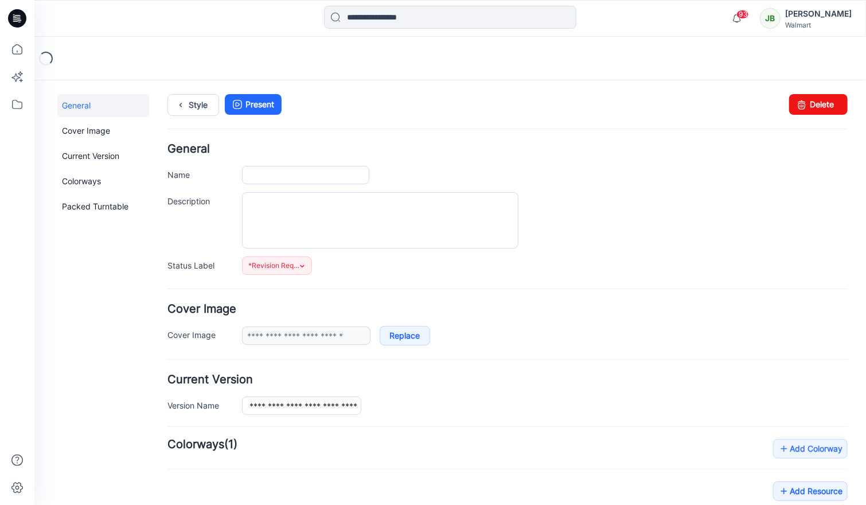
type input "**********"
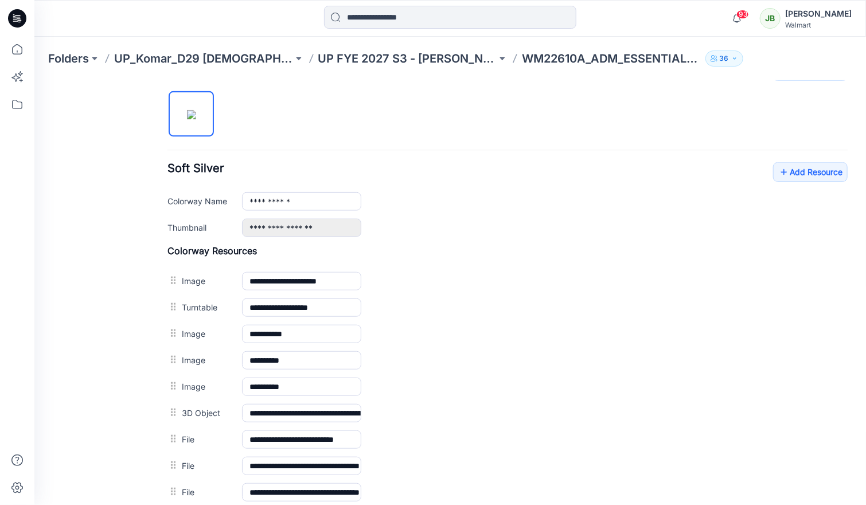
scroll to position [360, 0]
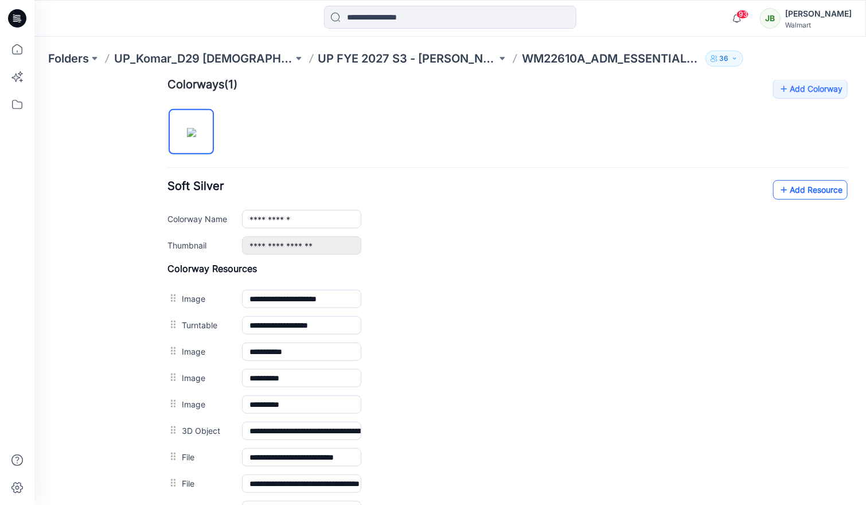
click at [820, 191] on link "Add Resource" at bounding box center [810, 190] width 75 height 20
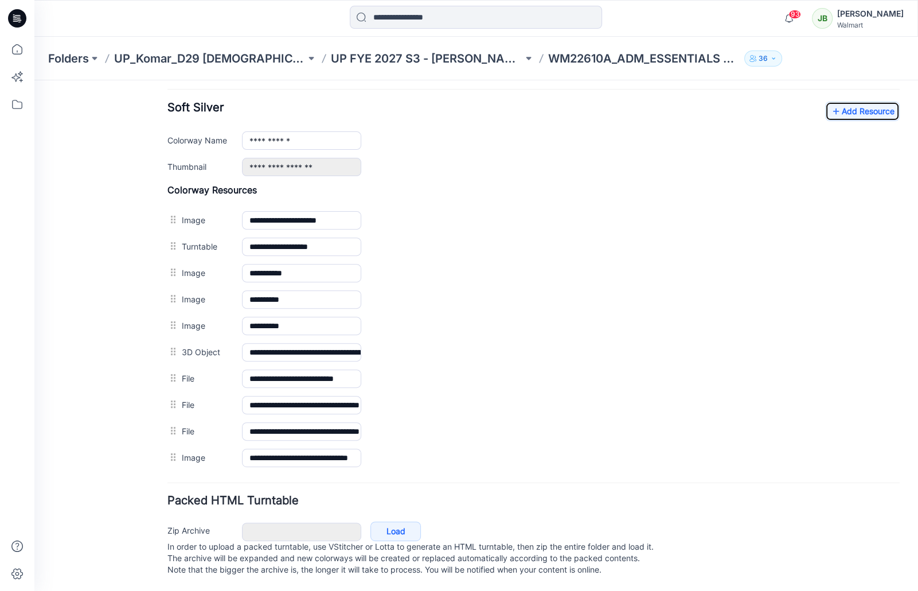
scroll to position [445, 0]
click at [862, 102] on link "Add Resource" at bounding box center [862, 112] width 75 height 20
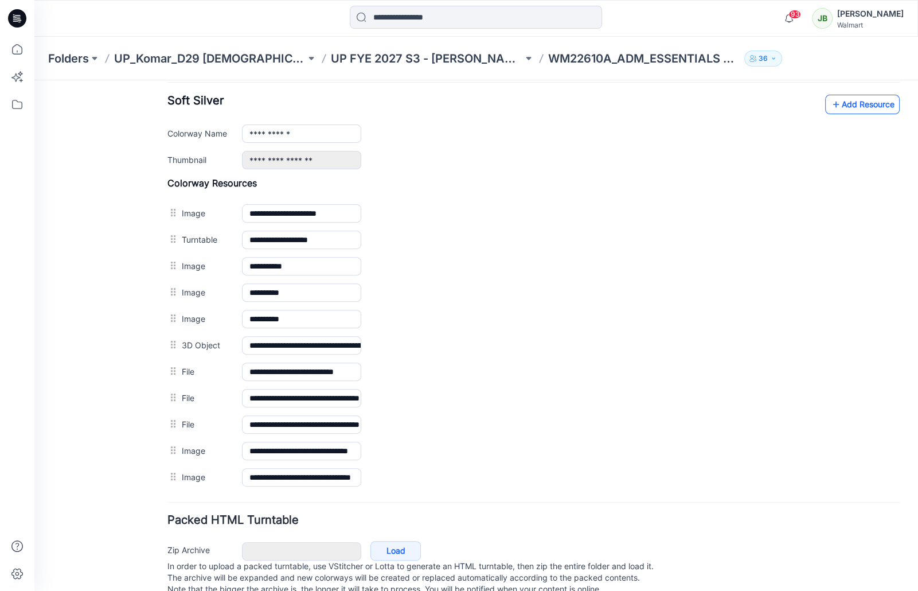
click at [866, 103] on link "Add Resource" at bounding box center [862, 105] width 75 height 20
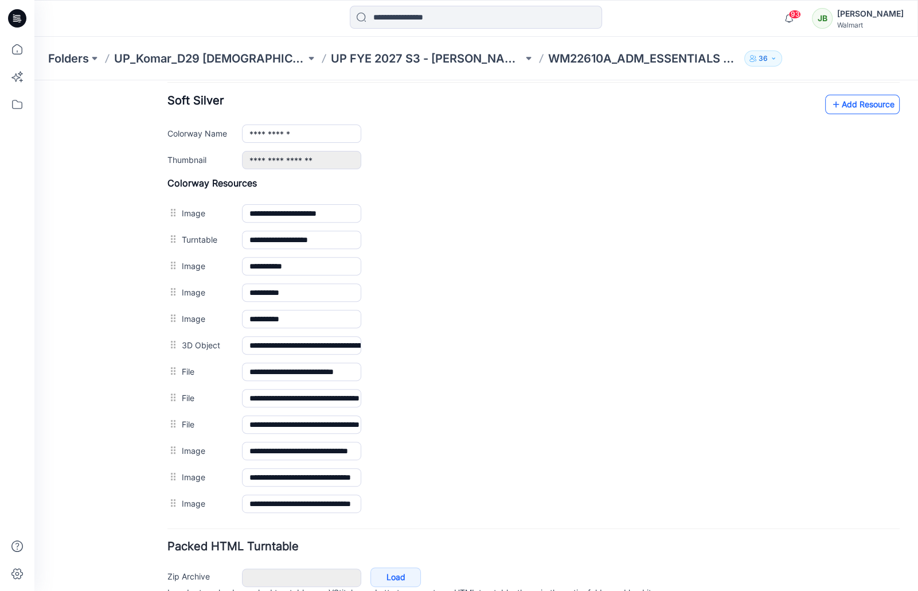
click at [866, 106] on link "Add Resource" at bounding box center [862, 105] width 75 height 20
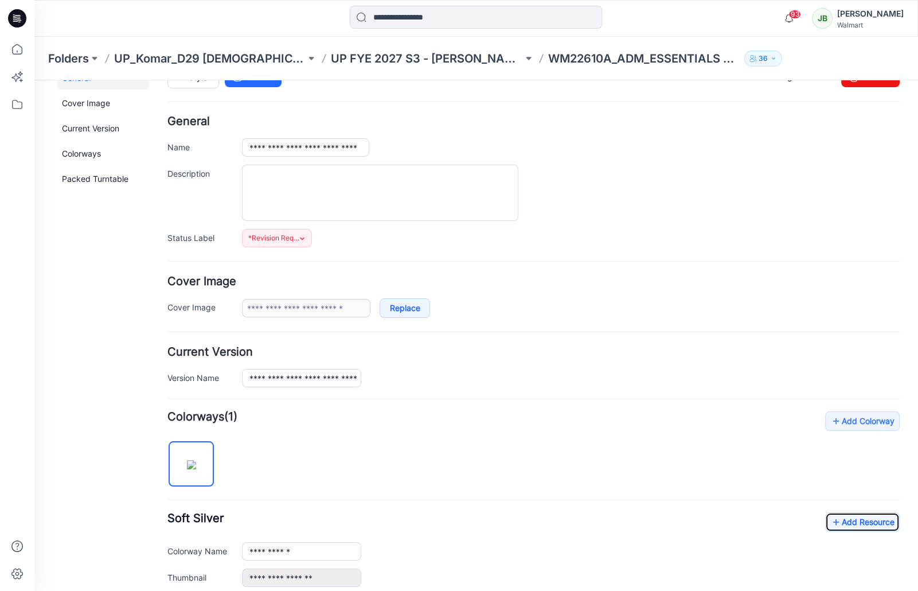
scroll to position [0, 0]
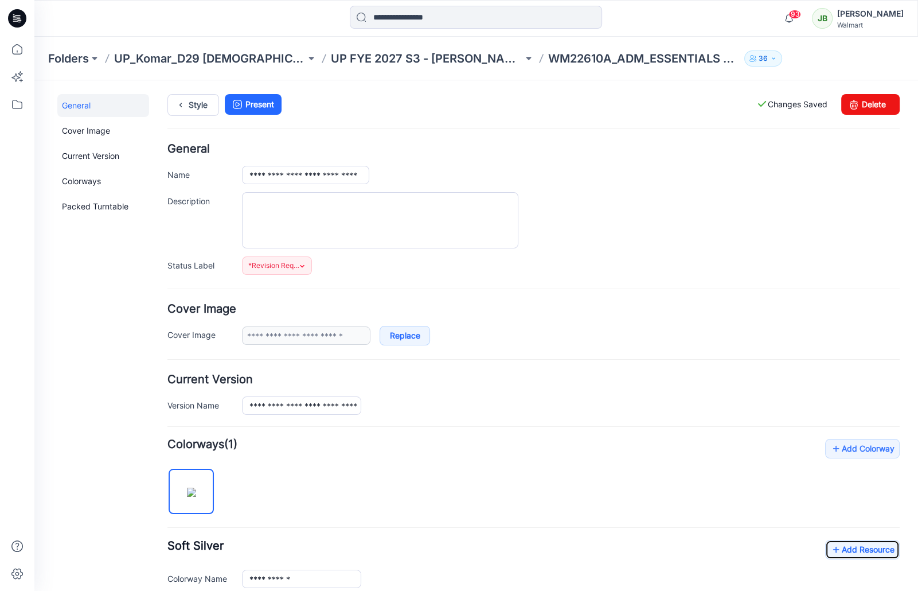
drag, startPoint x: 916, startPoint y: 340, endPoint x: 833, endPoint y: 119, distance: 235.8
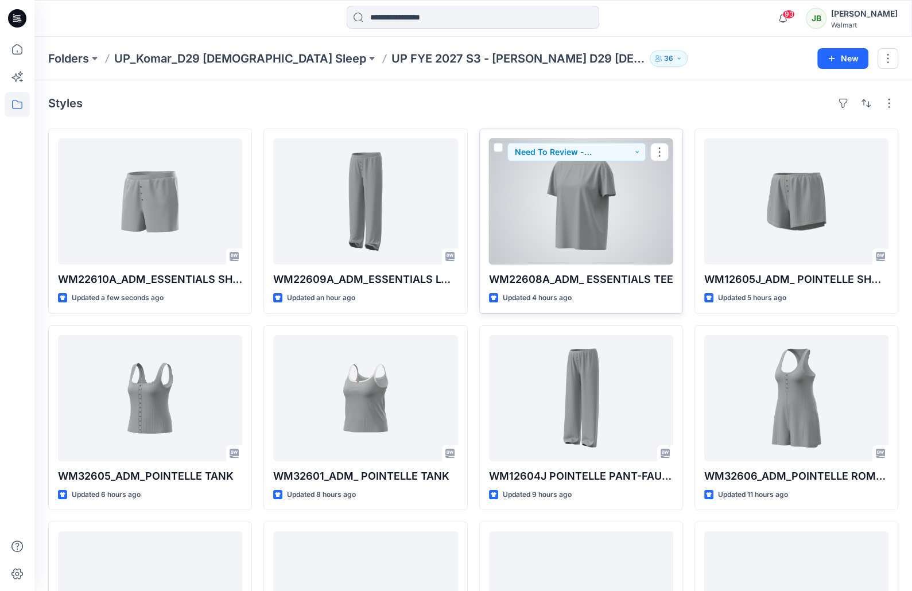
click at [667, 227] on div at bounding box center [581, 201] width 184 height 126
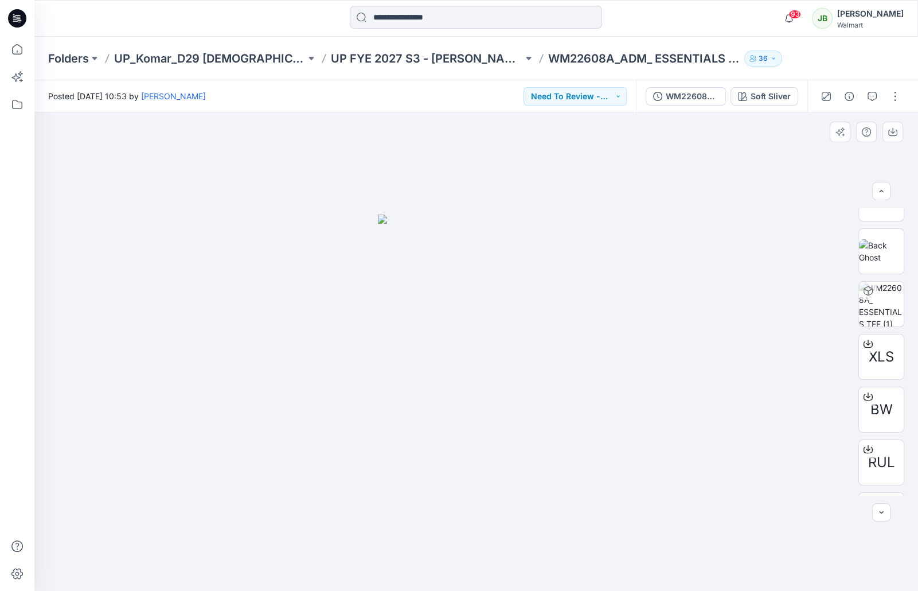
scroll to position [181, 0]
click at [890, 97] on button "button" at bounding box center [895, 96] width 18 height 18
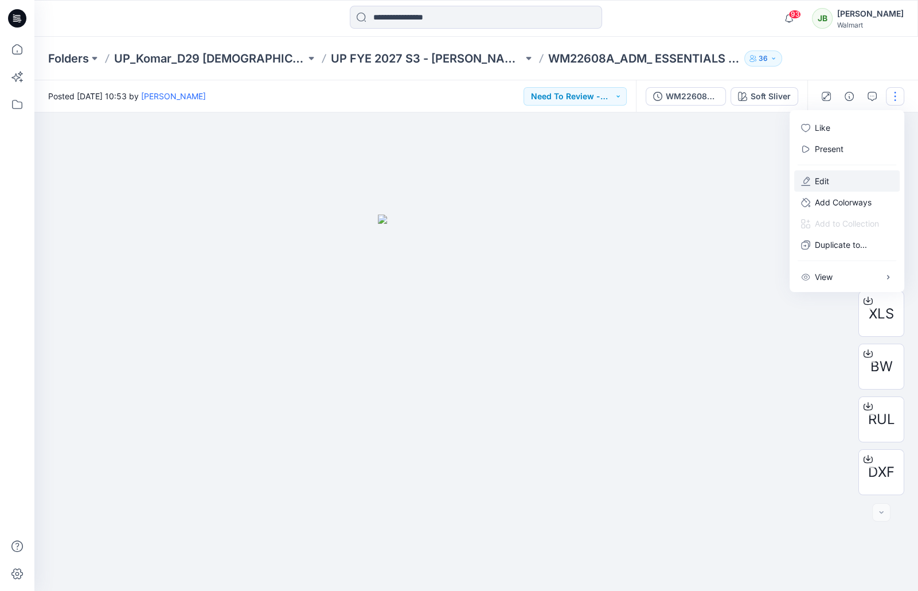
click at [831, 185] on button "Edit" at bounding box center [847, 180] width 106 height 21
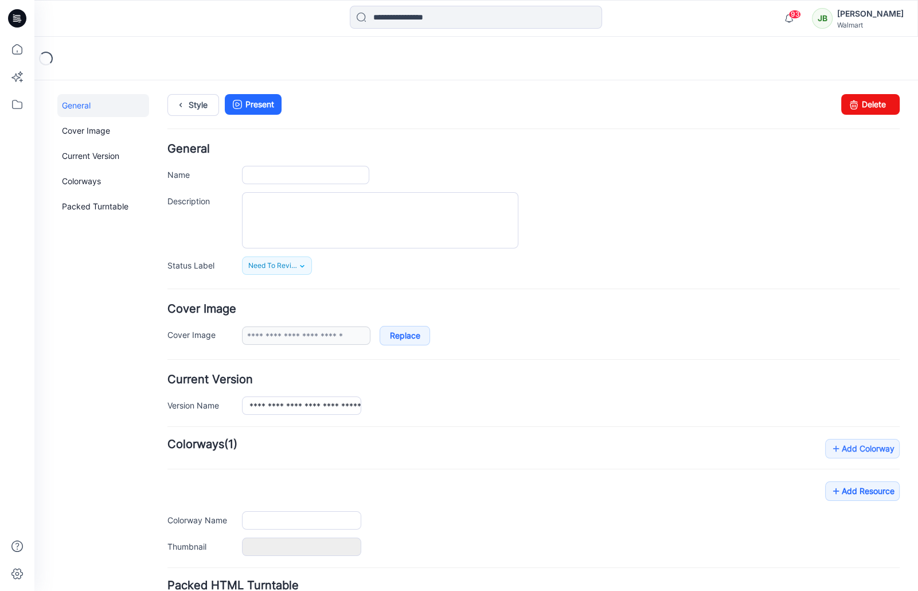
type input "**********"
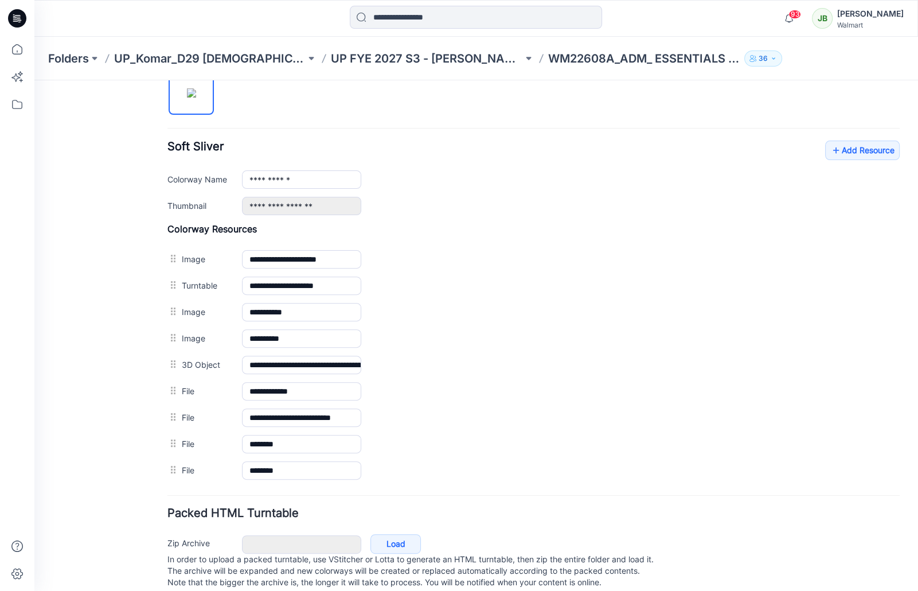
scroll to position [419, 0]
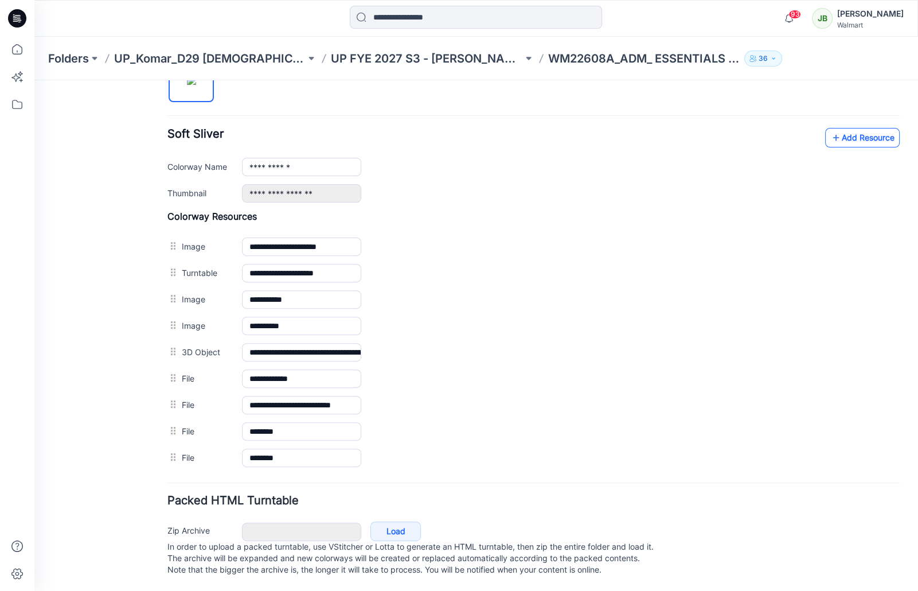
click at [831, 128] on icon at bounding box center [836, 137] width 11 height 18
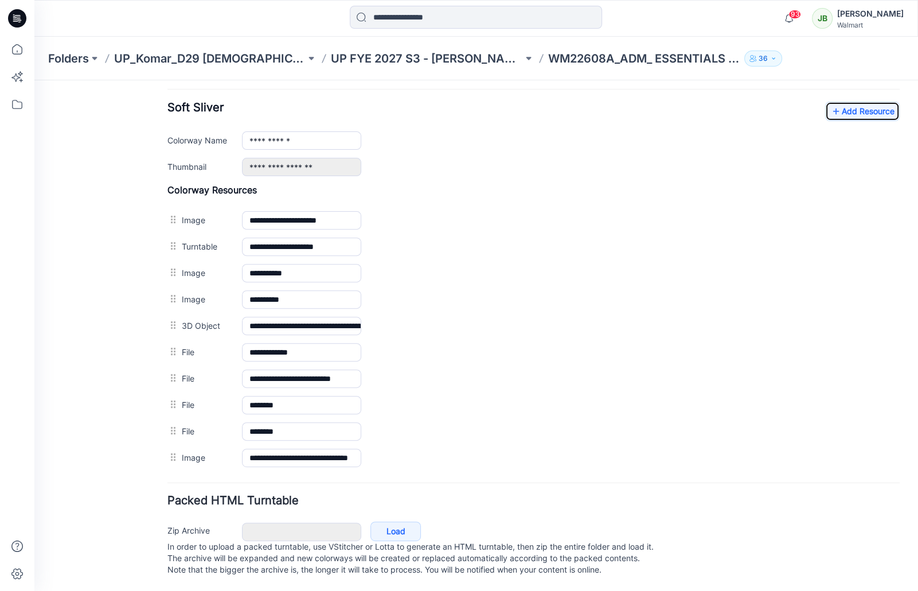
scroll to position [0, 0]
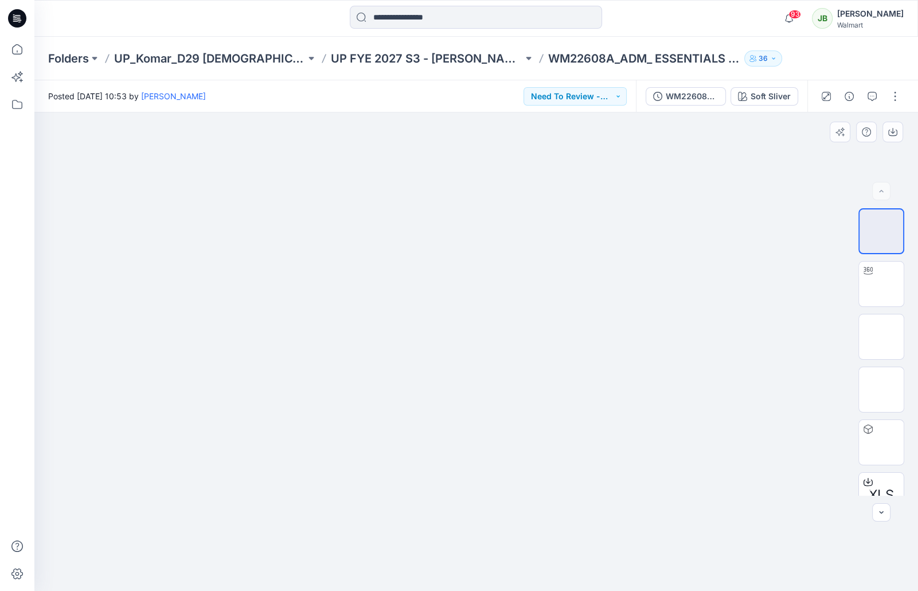
drag, startPoint x: 907, startPoint y: 272, endPoint x: 913, endPoint y: 409, distance: 136.6
click at [912, 415] on div "XLS BW RUL DXF" at bounding box center [881, 351] width 73 height 287
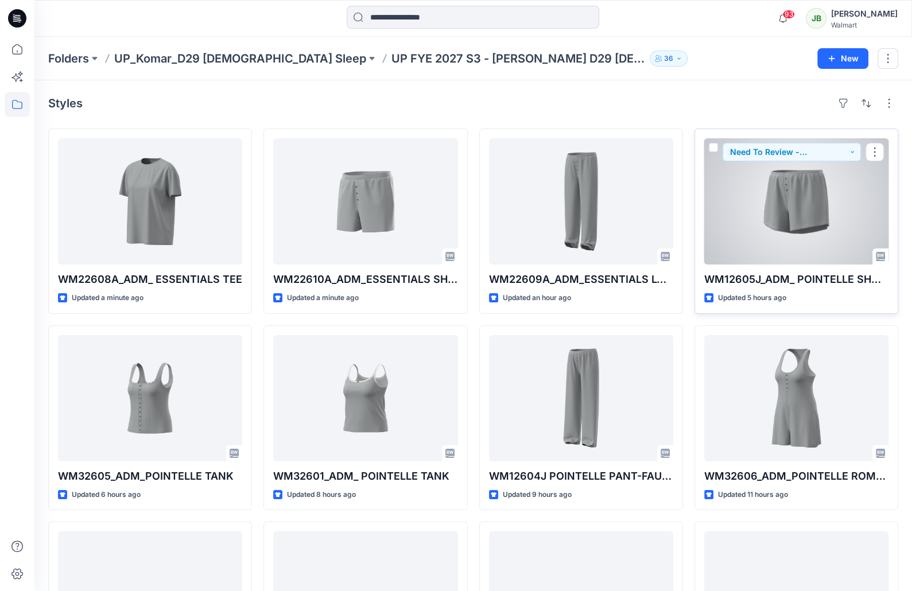
click at [784, 224] on div at bounding box center [796, 201] width 184 height 126
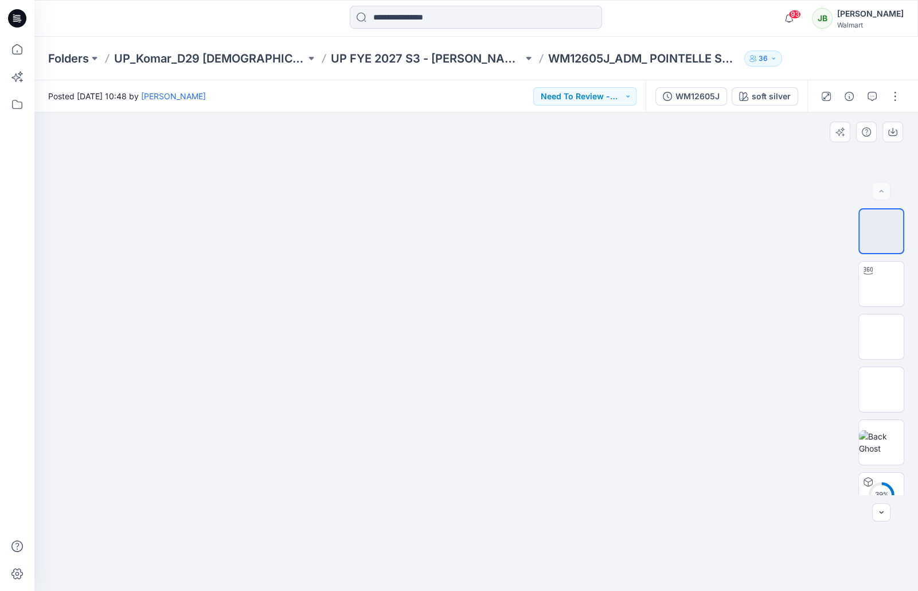
drag, startPoint x: 907, startPoint y: 301, endPoint x: 912, endPoint y: 369, distance: 68.4
click at [909, 372] on div "39 % BW XLS ZIP" at bounding box center [881, 351] width 73 height 287
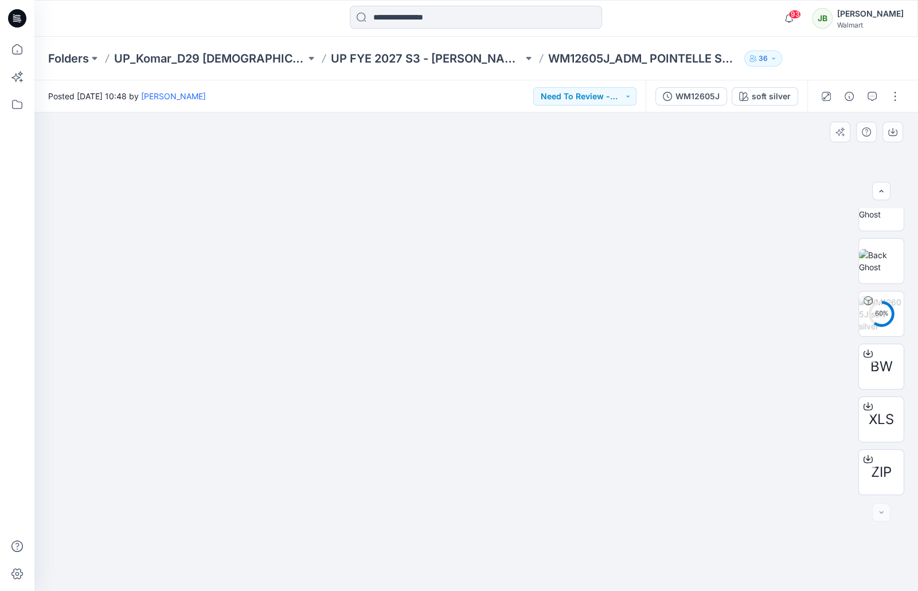
scroll to position [234, 0]
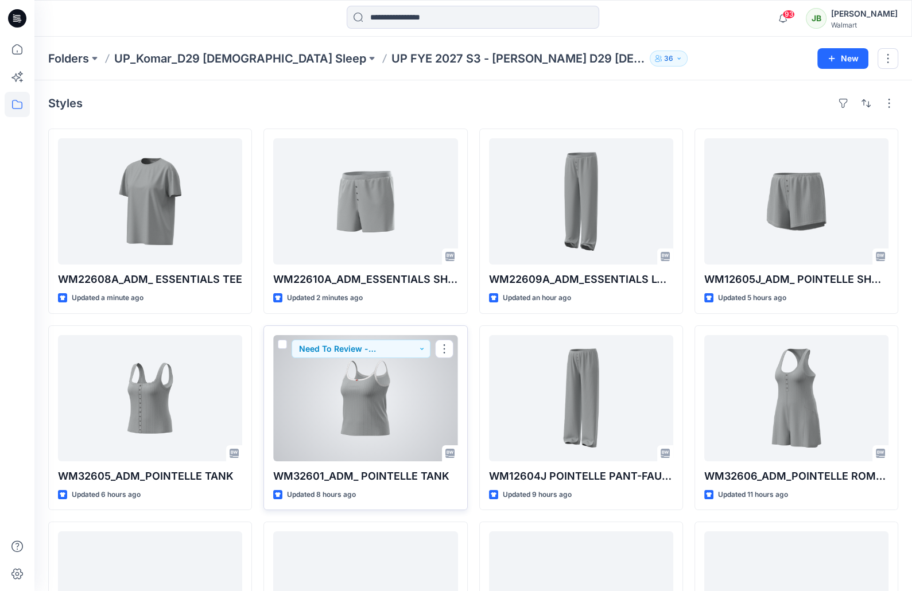
click at [368, 409] on div at bounding box center [365, 398] width 184 height 126
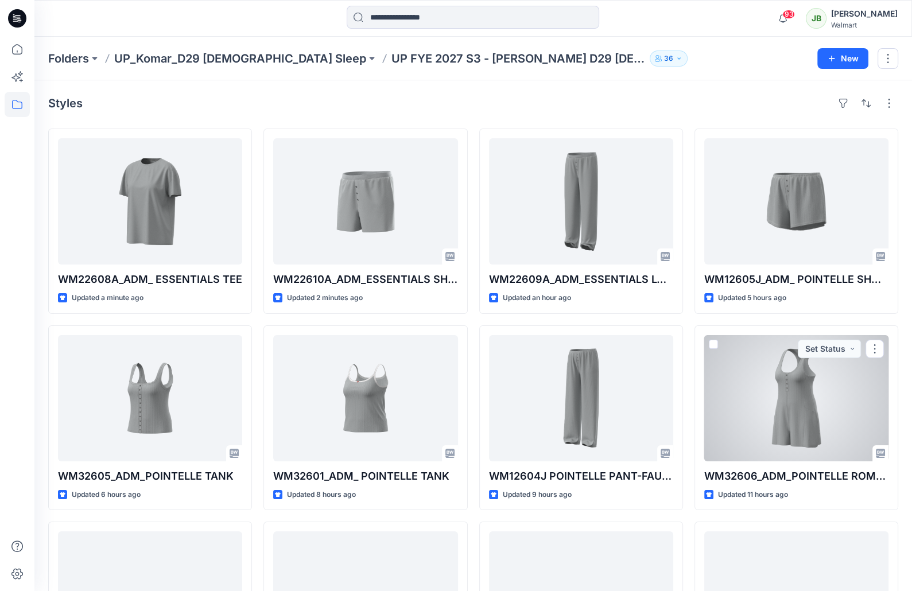
click at [797, 399] on div at bounding box center [796, 398] width 184 height 126
